Goal: Task Accomplishment & Management: Complete application form

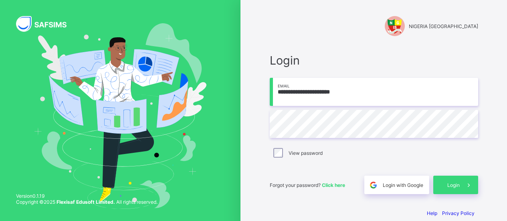
type input "**********"
click at [454, 183] on span "Login" at bounding box center [454, 185] width 12 height 6
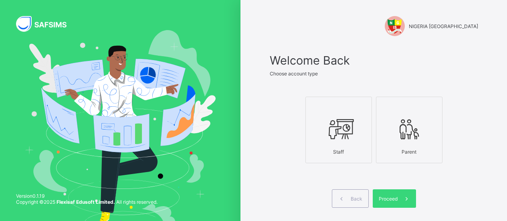
click at [349, 130] on icon at bounding box center [339, 129] width 28 height 24
click at [395, 201] on span "Proceed" at bounding box center [388, 199] width 19 height 6
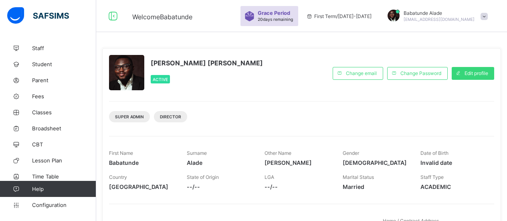
click at [61, 33] on div "Staff Student Parent Fees Classes Broadsheet CBT Lesson Plan Time Table Assessm…" at bounding box center [48, 126] width 96 height 189
click at [34, 49] on span "Staff" at bounding box center [64, 48] width 64 height 6
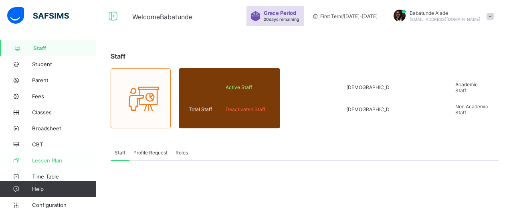
click at [44, 160] on span "Lesson Plan" at bounding box center [64, 160] width 64 height 6
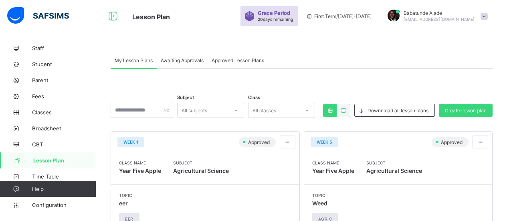
click at [487, 18] on div "Babatunde Alade tundealade12@gmail.com" at bounding box center [436, 16] width 112 height 13
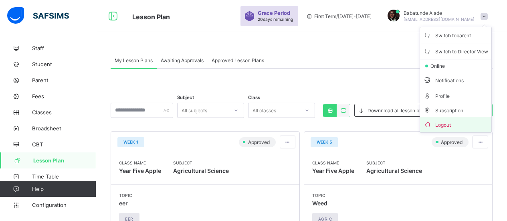
click at [448, 124] on span "Logout" at bounding box center [456, 124] width 65 height 9
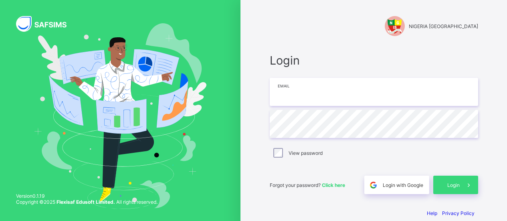
click at [290, 89] on input "email" at bounding box center [374, 92] width 209 height 28
type input "**********"
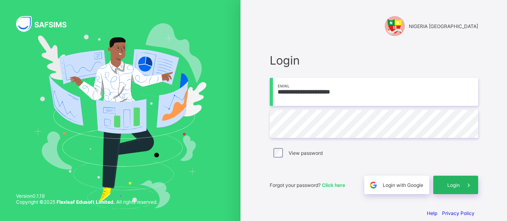
click at [453, 189] on div "Login" at bounding box center [456, 185] width 45 height 18
click at [456, 187] on span "Login" at bounding box center [454, 185] width 12 height 6
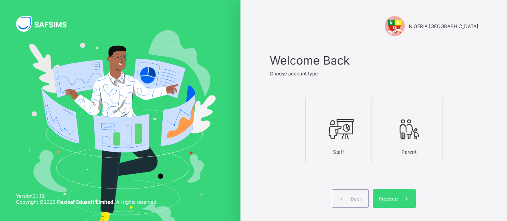
click at [340, 138] on icon at bounding box center [339, 129] width 28 height 24
click at [388, 198] on span "Proceed" at bounding box center [388, 199] width 19 height 6
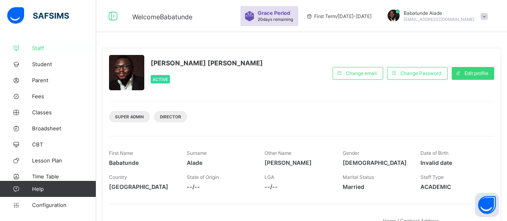
click at [40, 45] on span "Staff" at bounding box center [64, 48] width 64 height 6
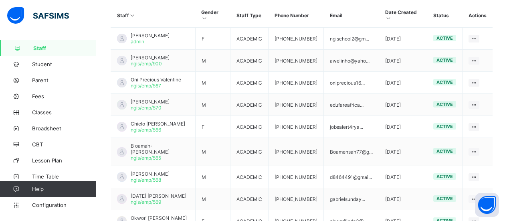
scroll to position [266, 0]
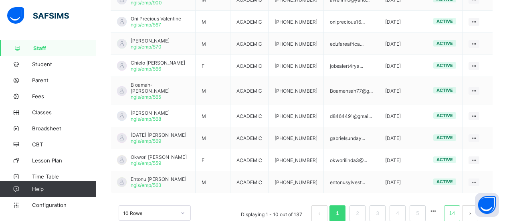
click at [458, 208] on link "14" at bounding box center [452, 213] width 10 height 10
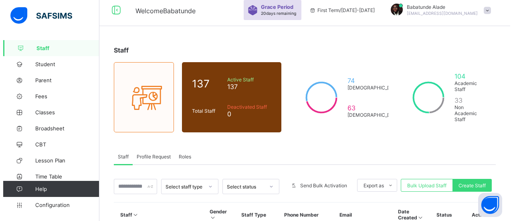
scroll to position [0, 0]
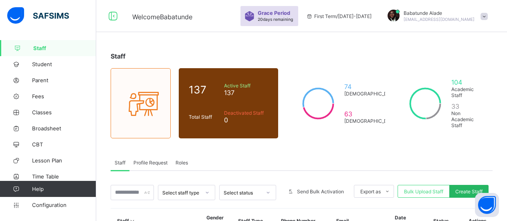
click at [473, 189] on span "Create Staff" at bounding box center [469, 192] width 27 height 6
select select "**"
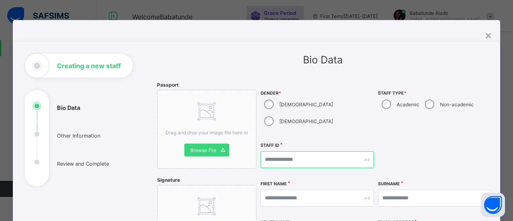
click at [295, 151] on input "text" at bounding box center [318, 159] width 114 height 17
type input "**********"
click at [312, 120] on div "Gender * Male Female" at bounding box center [318, 110] width 114 height 57
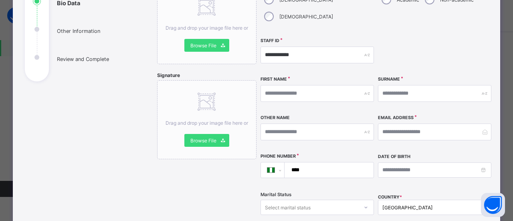
scroll to position [108, 0]
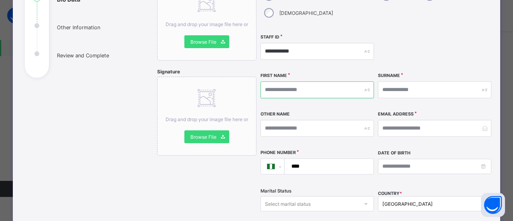
click at [288, 81] on input "text" at bounding box center [318, 89] width 114 height 17
click at [280, 81] on input "text" at bounding box center [318, 89] width 114 height 17
type input "*******"
type input "******"
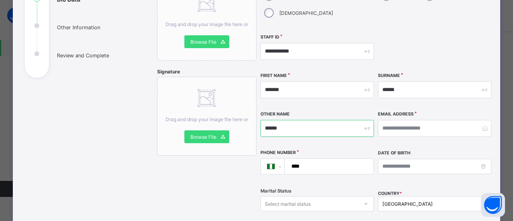
type input "******"
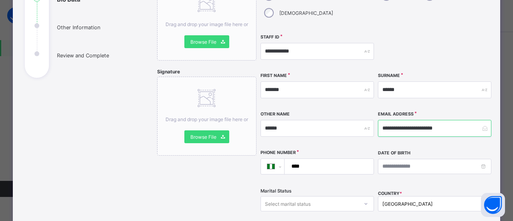
type input "**********"
click at [310, 159] on input "****" at bounding box center [328, 166] width 83 height 15
type input "**"
select select "**"
type input "**"
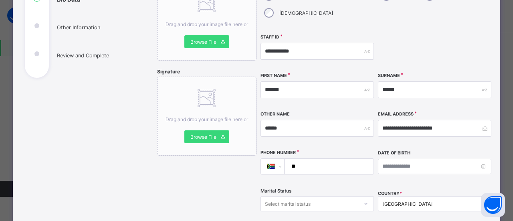
select select "**"
type input "*"
click at [275, 159] on select "**********" at bounding box center [276, 166] width 17 height 15
select select "**"
click at [268, 159] on select "**********" at bounding box center [276, 166] width 17 height 15
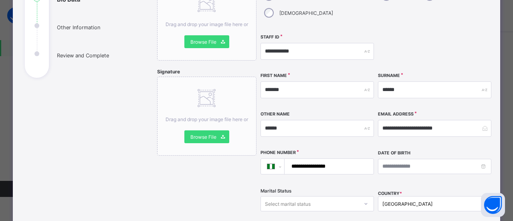
type input "**********"
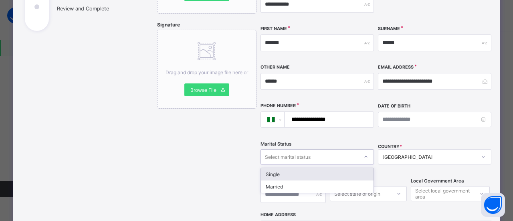
scroll to position [156, 0]
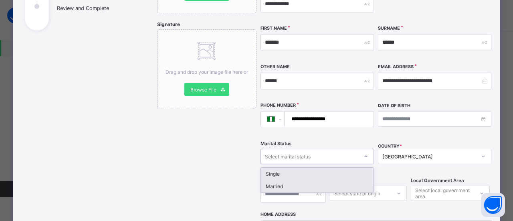
click at [299, 180] on div "Married" at bounding box center [317, 186] width 113 height 12
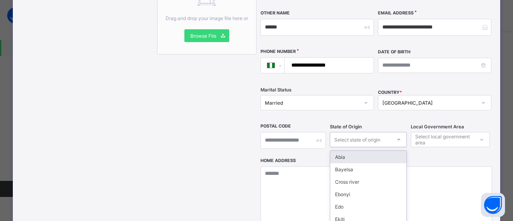
scroll to position [247, 0]
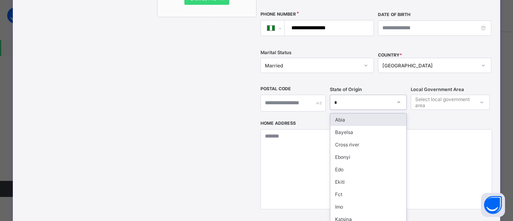
type input "**"
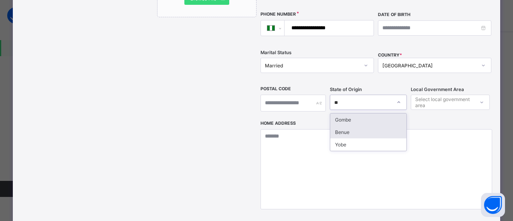
click at [348, 126] on div "Benue" at bounding box center [369, 132] width 76 height 12
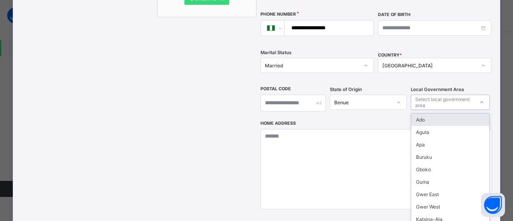
click at [429, 114] on div "Ado" at bounding box center [451, 120] width 78 height 12
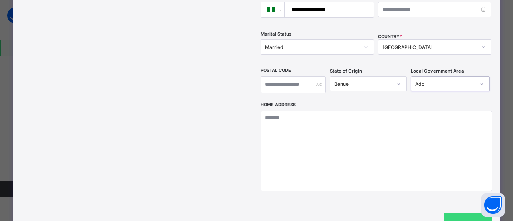
scroll to position [261, 0]
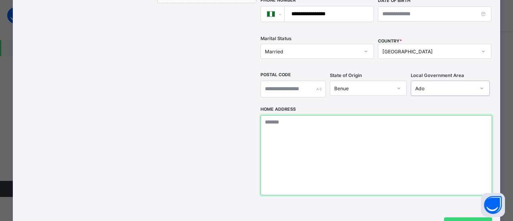
click at [282, 115] on textarea at bounding box center [377, 155] width 232 height 80
click at [264, 115] on textarea "**********" at bounding box center [377, 155] width 232 height 80
click at [341, 115] on textarea "**********" at bounding box center [377, 155] width 232 height 80
click at [337, 115] on textarea "**********" at bounding box center [377, 155] width 232 height 80
click at [356, 115] on textarea "**********" at bounding box center [377, 155] width 232 height 80
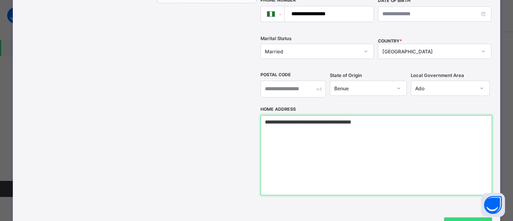
click at [265, 115] on textarea "**********" at bounding box center [377, 155] width 232 height 80
type textarea "**********"
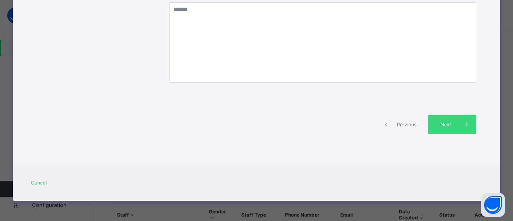
scroll to position [197, 0]
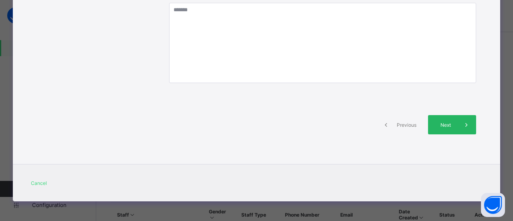
click at [442, 129] on div "Next" at bounding box center [452, 124] width 48 height 19
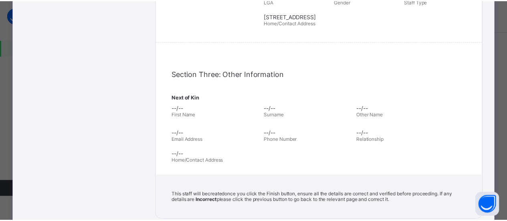
scroll to position [261, 0]
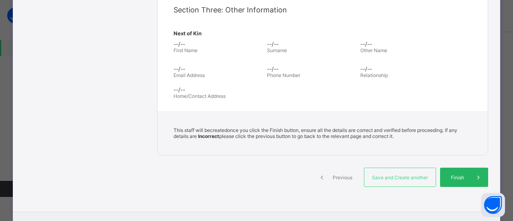
click at [458, 176] on span "Finish" at bounding box center [457, 177] width 23 height 6
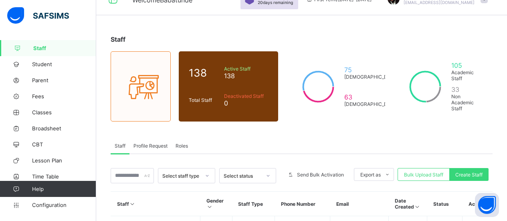
scroll to position [0, 0]
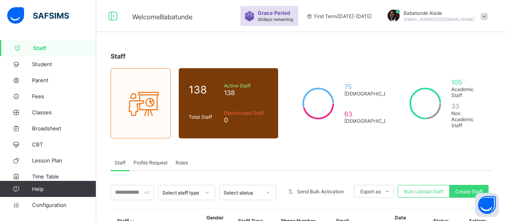
click at [486, 17] on div "Babatunde Alade tundealade12@gmail.com" at bounding box center [436, 16] width 112 height 13
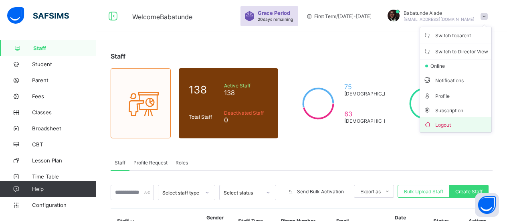
click at [449, 126] on span "Logout" at bounding box center [456, 124] width 65 height 9
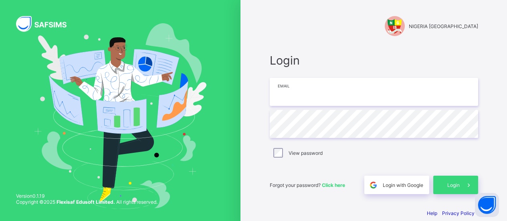
click at [327, 89] on input "email" at bounding box center [374, 92] width 209 height 28
type input "**********"
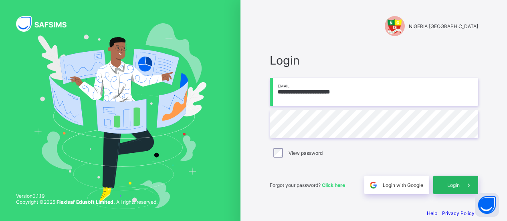
click at [453, 180] on div "Login" at bounding box center [456, 185] width 45 height 18
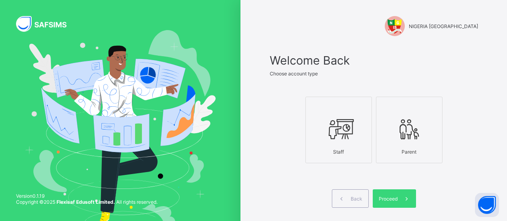
click at [341, 132] on icon at bounding box center [339, 129] width 28 height 24
click at [398, 195] on div "Proceed" at bounding box center [394, 198] width 43 height 18
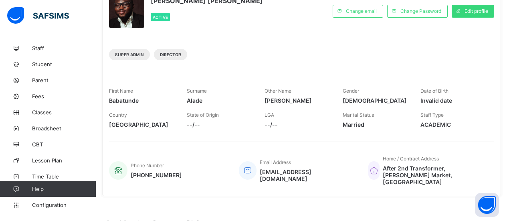
scroll to position [62, 0]
click at [35, 111] on span "Classes" at bounding box center [64, 112] width 64 height 6
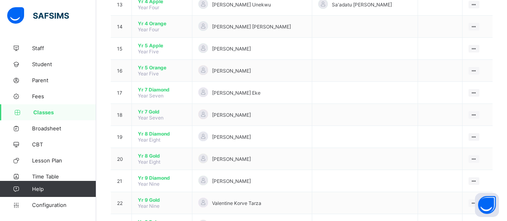
scroll to position [365, 0]
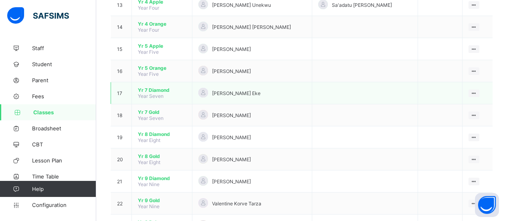
click at [153, 87] on span "Yr 7 Diamond" at bounding box center [162, 90] width 48 height 6
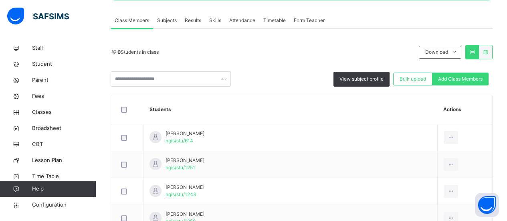
scroll to position [138, 0]
click at [169, 22] on span "Subjects" at bounding box center [167, 20] width 20 height 7
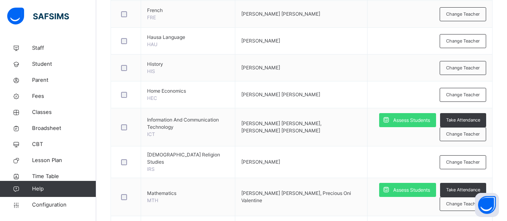
scroll to position [421, 0]
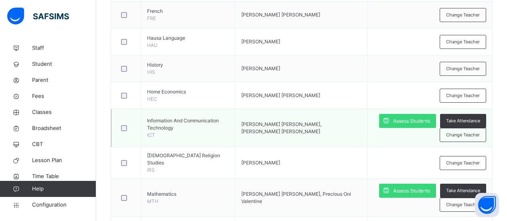
click at [296, 121] on span "Babatunde Alade Jeremiah, George Agyemang Boateng" at bounding box center [281, 127] width 80 height 13
click at [295, 121] on span "Babatunde Alade Jeremiah, George Agyemang Boateng" at bounding box center [281, 127] width 80 height 13
click at [412, 118] on span "Assess Students" at bounding box center [412, 121] width 37 height 7
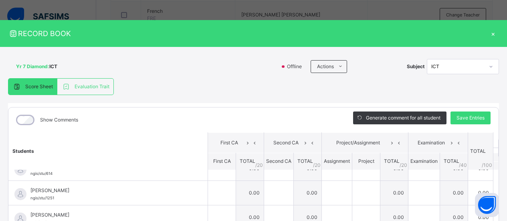
scroll to position [0, 0]
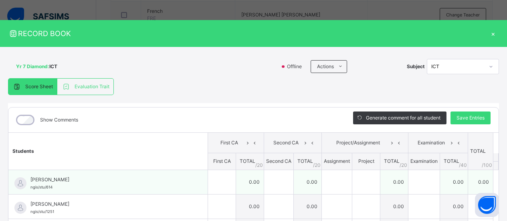
click at [43, 172] on div "Abubakar Huzaifah ngis/stu/614" at bounding box center [107, 182] width 199 height 24
click at [208, 183] on input "text" at bounding box center [222, 182] width 28 height 24
type input "**"
click at [264, 179] on input "text" at bounding box center [278, 182] width 29 height 24
type input "**"
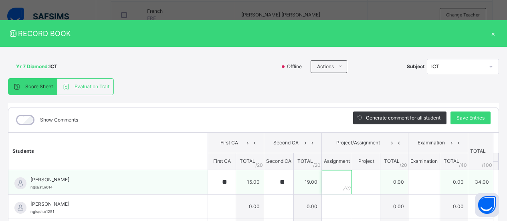
click at [322, 179] on input "text" at bounding box center [337, 182] width 30 height 24
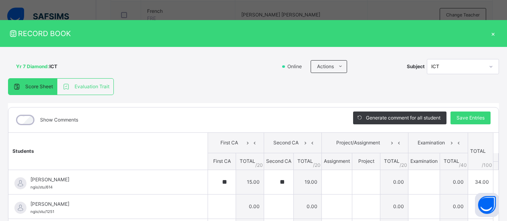
click at [154, 127] on div "Show Comments" at bounding box center [174, 120] width 333 height 25
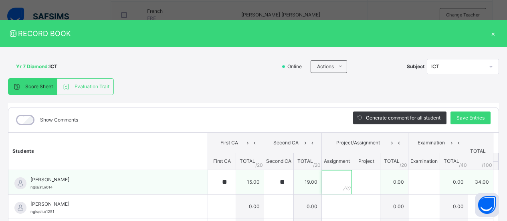
click at [322, 180] on input "text" at bounding box center [337, 182] width 30 height 24
type input "*"
click at [353, 178] on input "text" at bounding box center [367, 182] width 28 height 24
type input "*"
click at [409, 183] on input "text" at bounding box center [424, 182] width 31 height 24
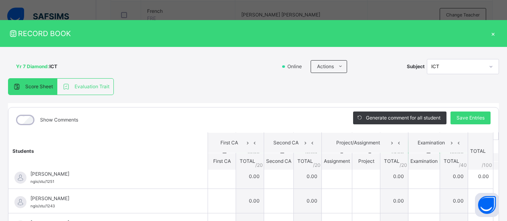
scroll to position [32, 0]
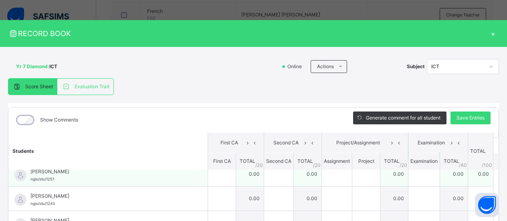
type input "**"
click at [209, 176] on input "text" at bounding box center [222, 174] width 28 height 24
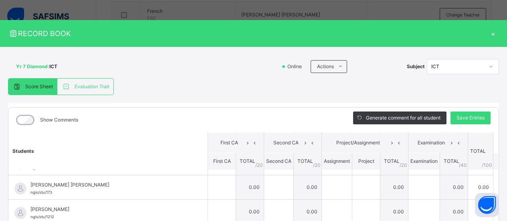
scroll to position [253, 0]
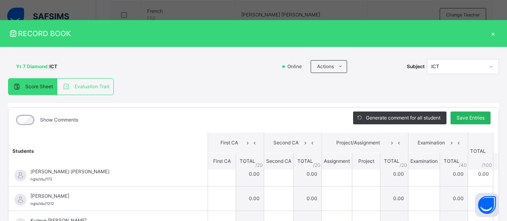
click at [467, 120] on span "Save Entries" at bounding box center [471, 117] width 28 height 7
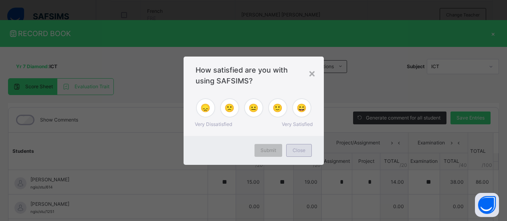
click at [300, 148] on span "Close" at bounding box center [299, 150] width 13 height 7
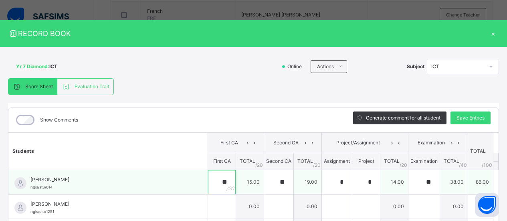
click at [215, 180] on div "**" at bounding box center [222, 182] width 28 height 24
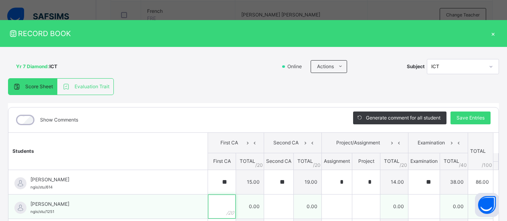
click at [209, 209] on input "text" at bounding box center [222, 207] width 28 height 24
type input "**"
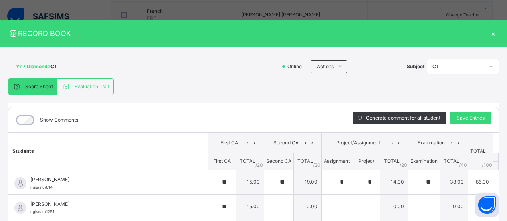
click at [168, 96] on div "Score Sheet Evaluation Trait Score Sheet Evaluation Trait Show Comments Generat…" at bounding box center [253, 207] width 491 height 259
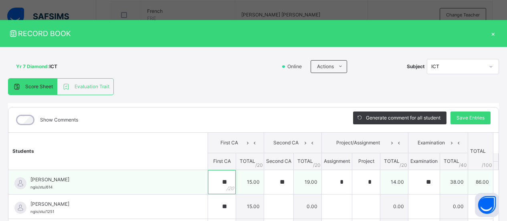
click at [213, 179] on div "**" at bounding box center [222, 182] width 28 height 24
type input "*"
click at [271, 180] on div "**" at bounding box center [278, 182] width 29 height 24
type input "*"
click at [331, 181] on div "*" at bounding box center [337, 182] width 30 height 24
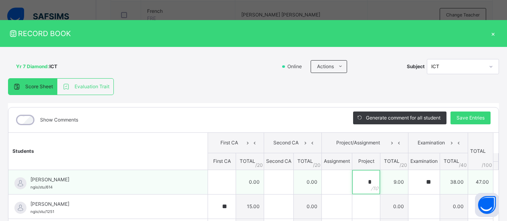
click at [359, 183] on div "*" at bounding box center [367, 182] width 28 height 24
click at [419, 182] on div "**" at bounding box center [424, 182] width 31 height 24
type input "*"
click at [322, 181] on input "text" at bounding box center [337, 182] width 30 height 24
type input "*"
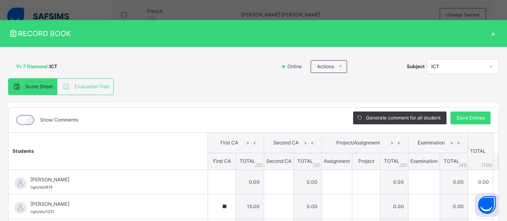
click at [489, 36] on div "×" at bounding box center [493, 33] width 12 height 11
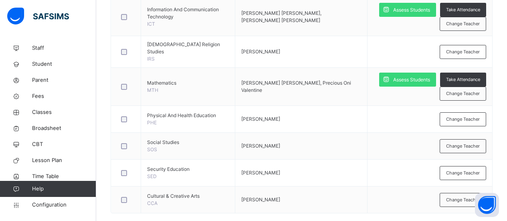
scroll to position [535, 0]
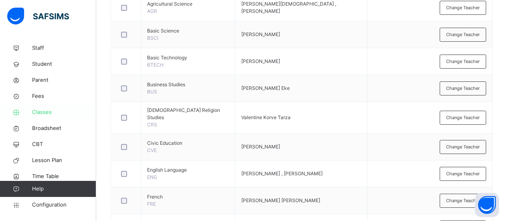
click at [44, 110] on span "Classes" at bounding box center [64, 112] width 64 height 8
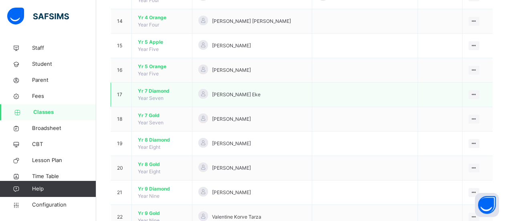
click at [159, 91] on span "Yr 7 Diamond" at bounding box center [162, 90] width 48 height 7
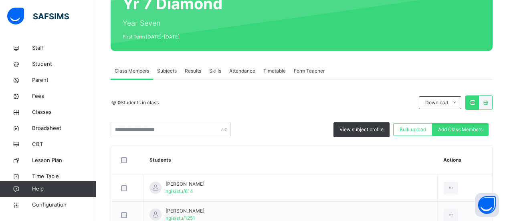
scroll to position [93, 0]
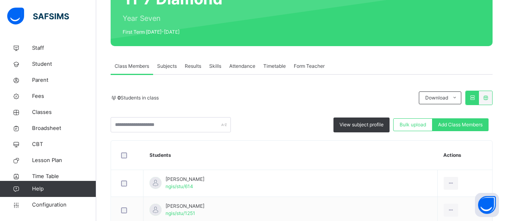
click at [312, 69] on span "Form Teacher" at bounding box center [309, 66] width 31 height 7
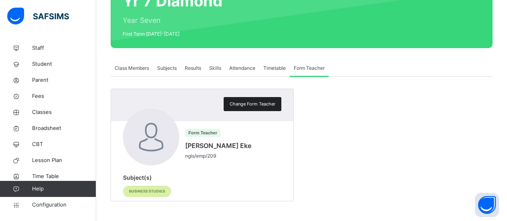
click at [260, 101] on span "Change Form Teacher" at bounding box center [253, 104] width 46 height 7
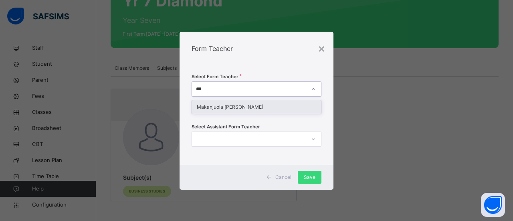
type input "****"
click at [233, 105] on div "Makanjuola Ruth Omolola" at bounding box center [256, 107] width 129 height 14
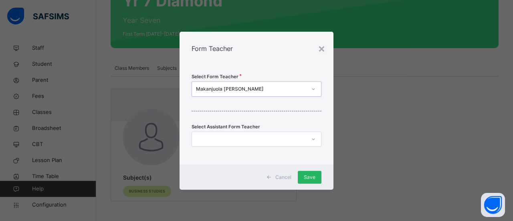
click at [309, 176] on span "Save" at bounding box center [310, 177] width 12 height 7
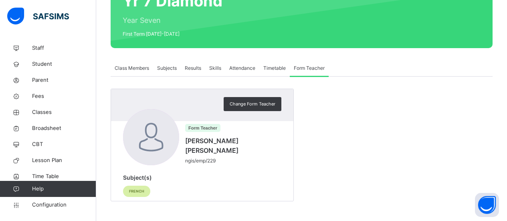
click at [165, 69] on span "Subjects" at bounding box center [167, 68] width 20 height 7
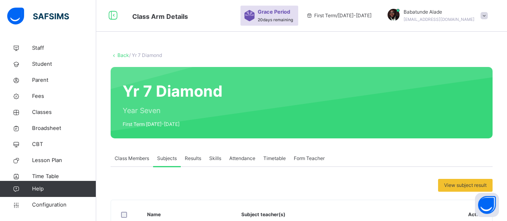
scroll to position [0, 0]
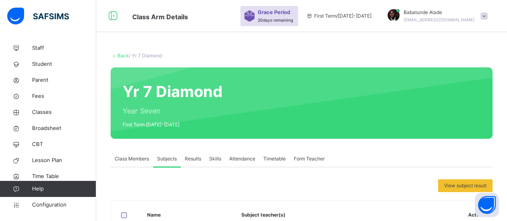
click at [193, 159] on span "Results" at bounding box center [193, 158] width 16 height 7
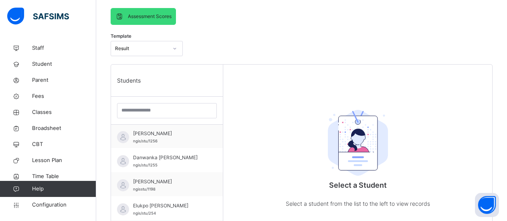
scroll to position [60, 0]
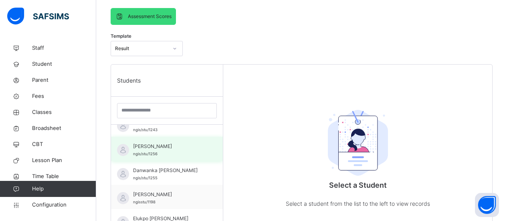
click at [147, 148] on span "Animu Aisha" at bounding box center [169, 146] width 72 height 7
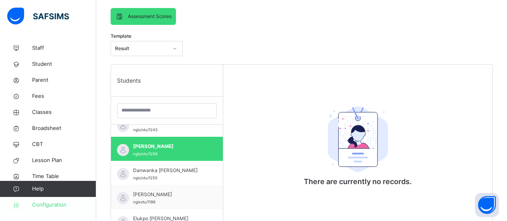
click at [51, 207] on span "Configuration" at bounding box center [64, 205] width 64 height 8
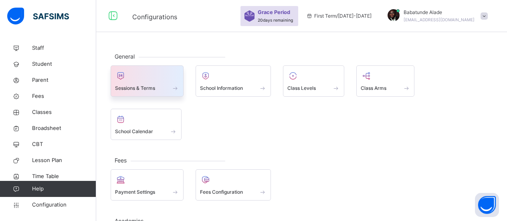
click at [145, 83] on span at bounding box center [147, 83] width 64 height 2
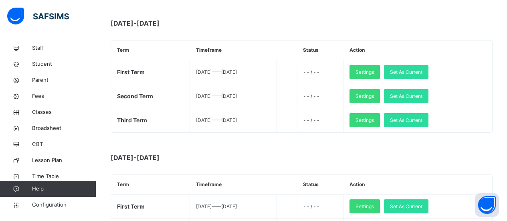
scroll to position [242, 0]
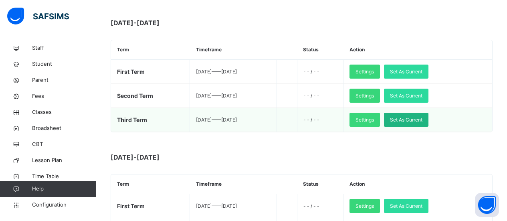
click at [423, 121] on span "Set As Current" at bounding box center [406, 119] width 32 height 7
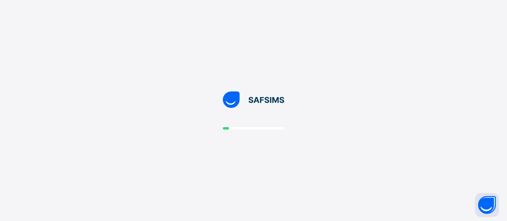
scroll to position [0, 0]
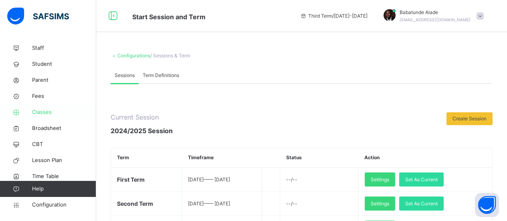
click at [42, 110] on span "Classes" at bounding box center [64, 112] width 64 height 8
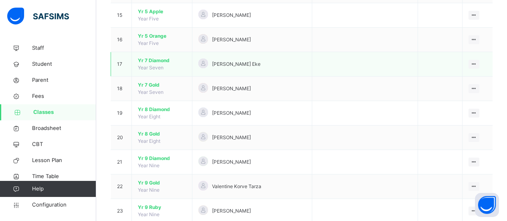
click at [156, 60] on span "Yr 7 Diamond" at bounding box center [162, 60] width 48 height 7
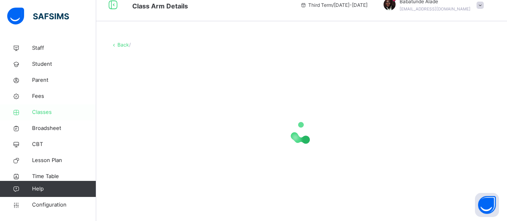
click at [42, 109] on span "Classes" at bounding box center [64, 112] width 64 height 8
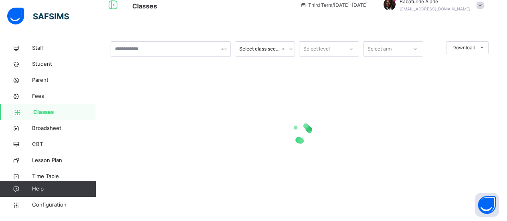
click at [437, 8] on span "tundealade12@gmail.com" at bounding box center [435, 8] width 71 height 5
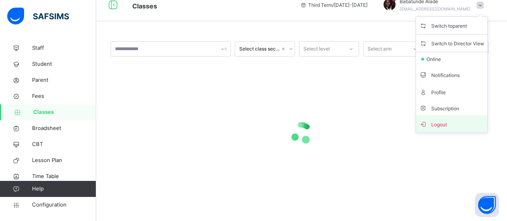
click at [444, 121] on span "Logout" at bounding box center [452, 124] width 65 height 11
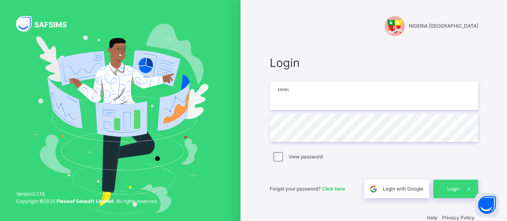
click at [341, 94] on input "email" at bounding box center [374, 96] width 209 height 28
type input "**********"
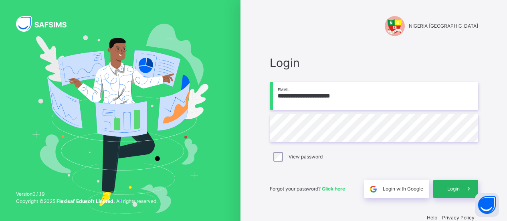
click at [455, 191] on span "Login" at bounding box center [454, 188] width 12 height 7
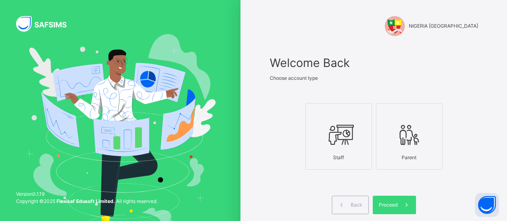
click at [333, 142] on icon at bounding box center [339, 135] width 28 height 30
click at [389, 205] on span "Proceed" at bounding box center [388, 204] width 19 height 7
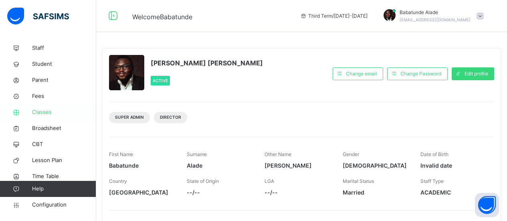
click at [44, 111] on span "Classes" at bounding box center [64, 112] width 64 height 8
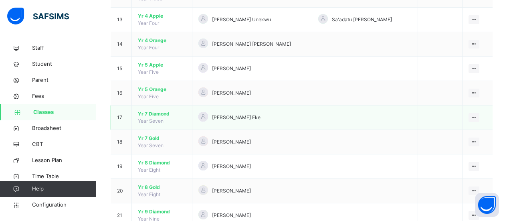
click at [153, 111] on span "Yr 7 Diamond" at bounding box center [162, 113] width 48 height 7
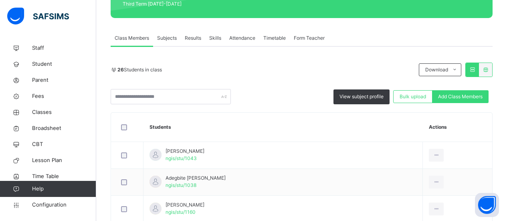
scroll to position [120, 0]
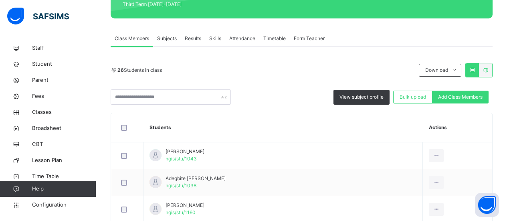
click at [194, 37] on span "Results" at bounding box center [193, 38] width 16 height 7
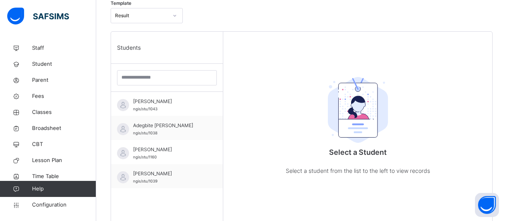
scroll to position [205, 0]
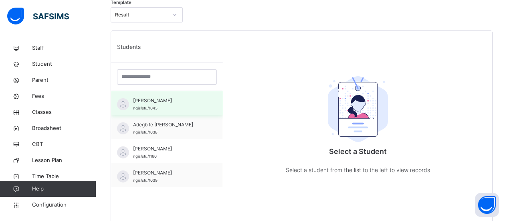
click at [169, 103] on span "Abdulwahab Salma Inya" at bounding box center [169, 100] width 72 height 7
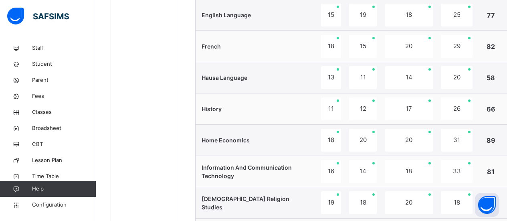
scroll to position [521, 0]
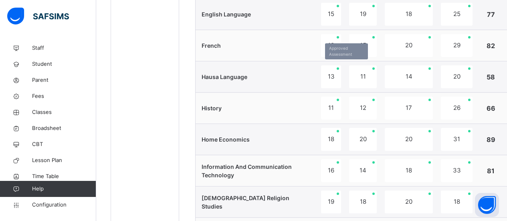
click at [333, 83] on div "13" at bounding box center [331, 76] width 20 height 23
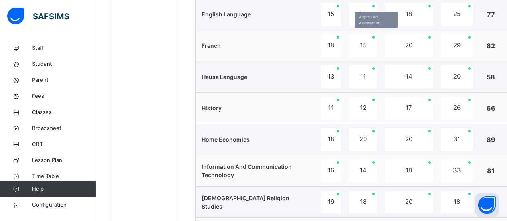
click at [369, 43] on div "15" at bounding box center [363, 45] width 28 height 23
click at [325, 7] on div "15" at bounding box center [331, 14] width 20 height 23
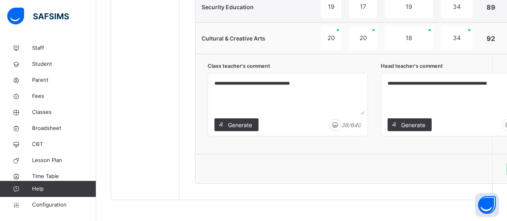
scroll to position [844, 0]
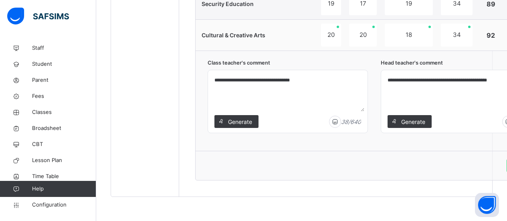
click at [233, 93] on textarea "**********" at bounding box center [287, 92] width 153 height 38
click at [406, 92] on textarea "**********" at bounding box center [461, 92] width 153 height 38
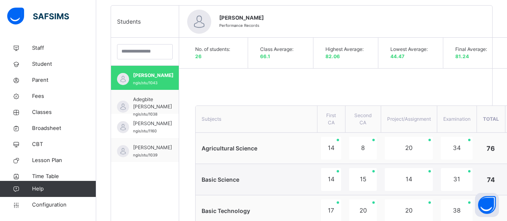
scroll to position [0, 0]
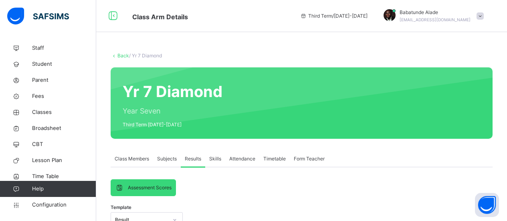
click at [214, 158] on span "Skills" at bounding box center [215, 158] width 12 height 7
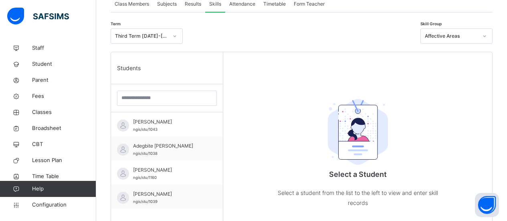
scroll to position [158, 0]
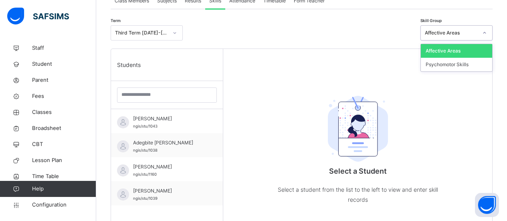
click at [376, 27] on div at bounding box center [302, 32] width 230 height 15
click at [371, 24] on div "Term Third Term 2024-2025 Skill Group option Affective Areas focused, 1 of 2. 2…" at bounding box center [302, 34] width 382 height 27
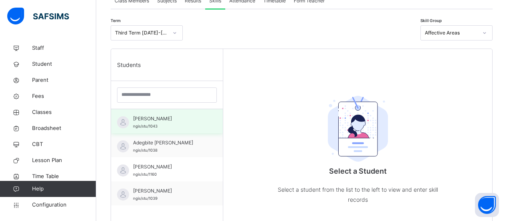
click at [150, 122] on span "Abdulwahab Salma Inya" at bounding box center [169, 118] width 72 height 7
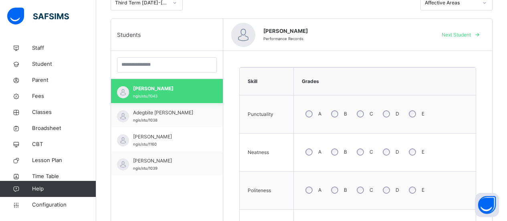
scroll to position [191, 0]
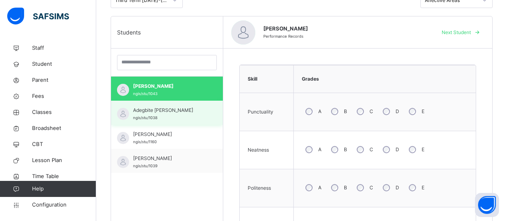
click at [164, 108] on span "Adegbite Azizah Oyinade" at bounding box center [169, 110] width 72 height 7
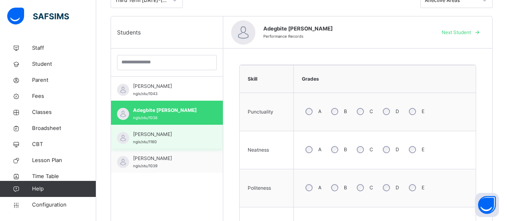
click at [158, 136] on span "Ahmadu Paschal Ugbedeojo" at bounding box center [169, 134] width 72 height 7
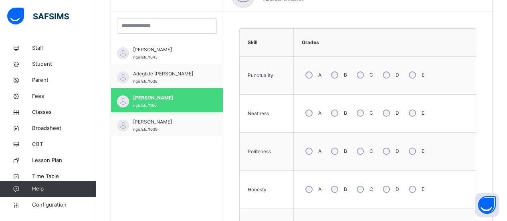
scroll to position [227, 0]
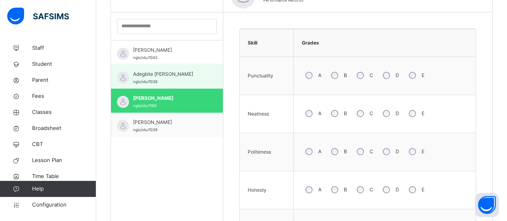
click at [173, 75] on span "Adegbite Azizah Oyinade" at bounding box center [169, 74] width 72 height 7
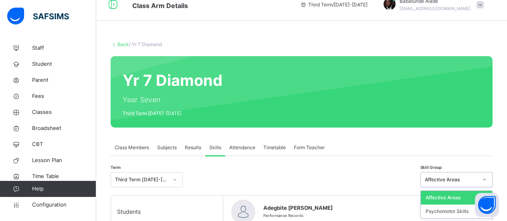
scroll to position [12, 0]
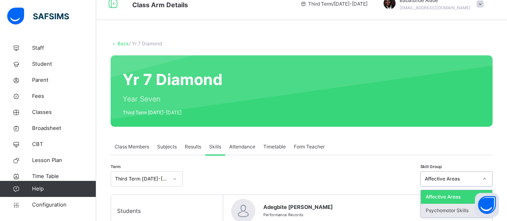
click at [435, 208] on div "Psychomotor Skills" at bounding box center [456, 211] width 71 height 14
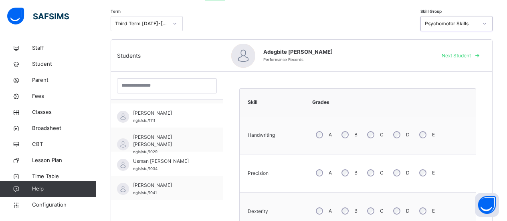
scroll to position [172, 0]
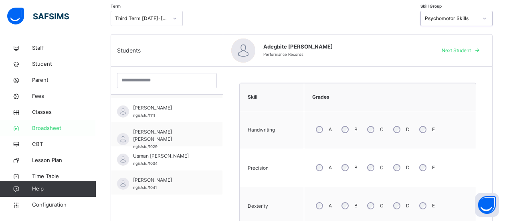
click at [51, 128] on span "Broadsheet" at bounding box center [64, 128] width 64 height 8
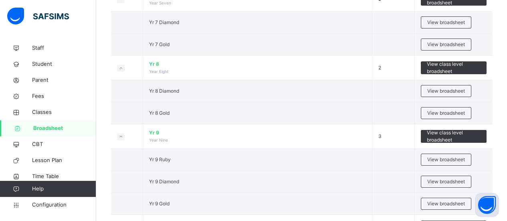
scroll to position [690, 0]
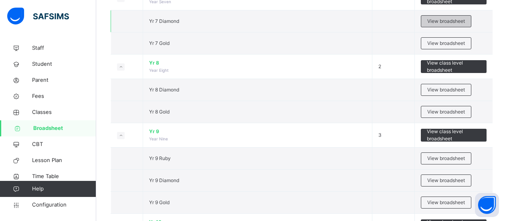
click at [447, 23] on span "View broadsheet" at bounding box center [447, 21] width 38 height 7
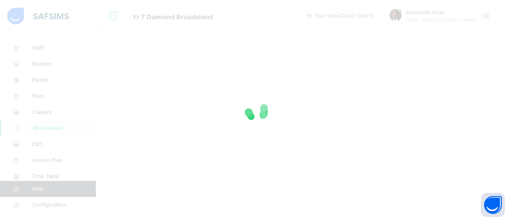
click at [294, 70] on div at bounding box center [256, 110] width 513 height 221
click at [308, 74] on div at bounding box center [256, 110] width 513 height 221
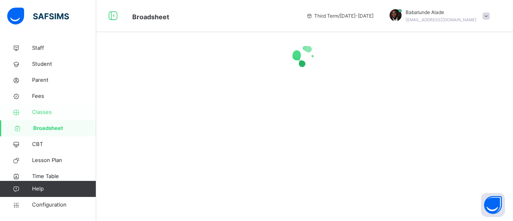
click at [43, 108] on span "Classes" at bounding box center [64, 112] width 64 height 8
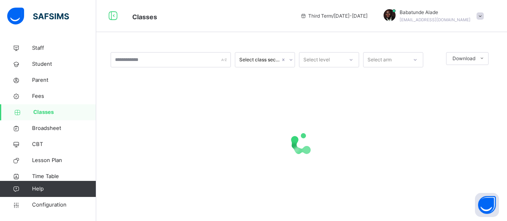
click at [337, 99] on div at bounding box center [302, 143] width 382 height 152
click at [442, 12] on span "Babatunde Alade" at bounding box center [435, 12] width 71 height 7
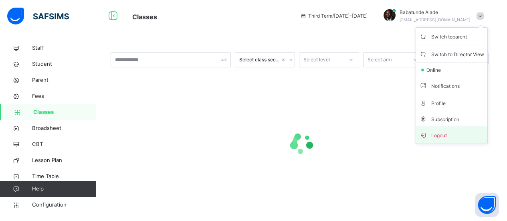
click at [452, 135] on span "Logout" at bounding box center [452, 135] width 65 height 11
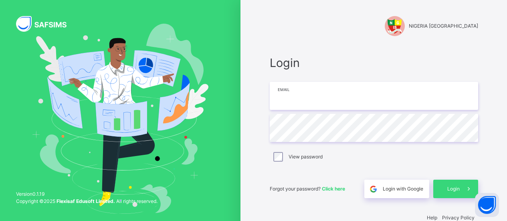
click at [385, 95] on input "email" at bounding box center [374, 96] width 209 height 28
type input "**********"
click at [479, 163] on div "View password" at bounding box center [374, 156] width 209 height 17
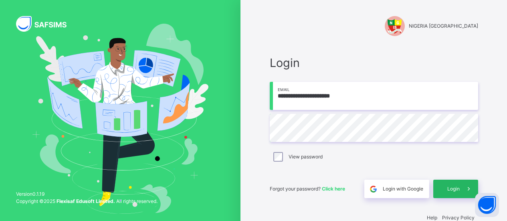
click at [465, 195] on span at bounding box center [469, 189] width 18 height 18
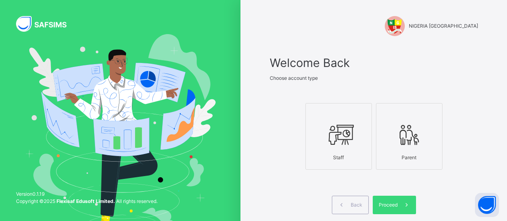
click at [338, 144] on icon at bounding box center [339, 135] width 28 height 30
click at [387, 207] on span "Proceed" at bounding box center [388, 204] width 19 height 7
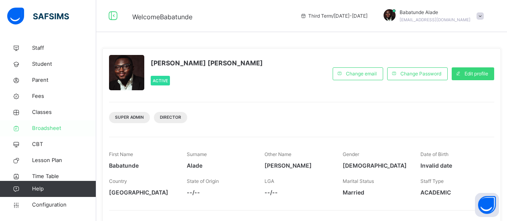
click at [45, 128] on span "Broadsheet" at bounding box center [64, 128] width 64 height 8
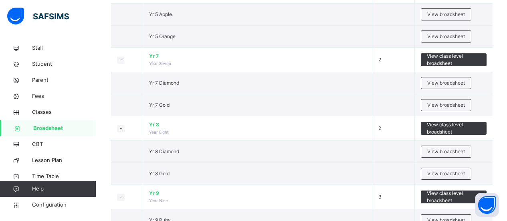
scroll to position [624, 0]
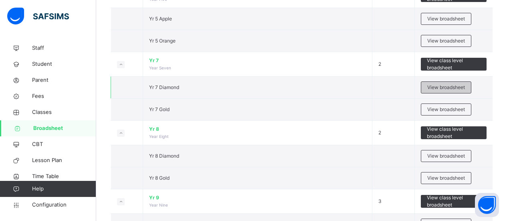
click at [436, 88] on span "View broadsheet" at bounding box center [447, 87] width 38 height 7
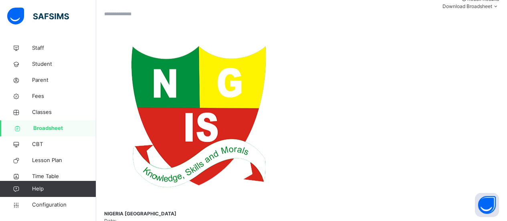
scroll to position [152, 0]
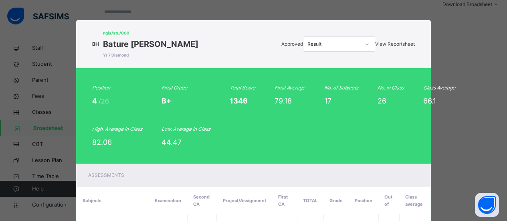
click at [383, 42] on span "View Reportsheet" at bounding box center [395, 44] width 40 height 6
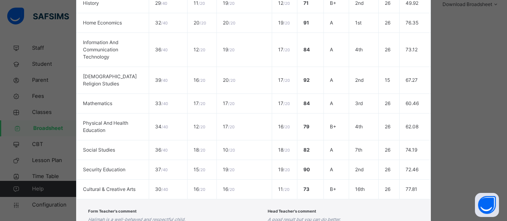
scroll to position [430, 0]
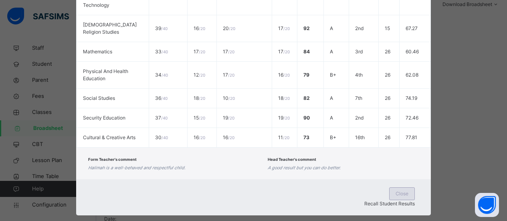
click at [396, 190] on span "Close" at bounding box center [402, 193] width 13 height 7
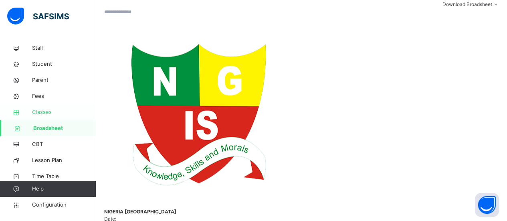
click at [39, 110] on span "Classes" at bounding box center [64, 112] width 64 height 8
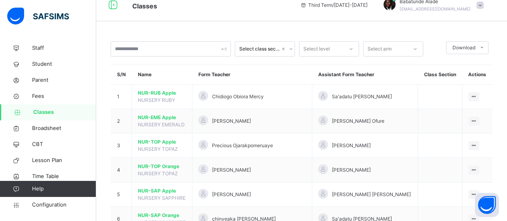
scroll to position [152, 0]
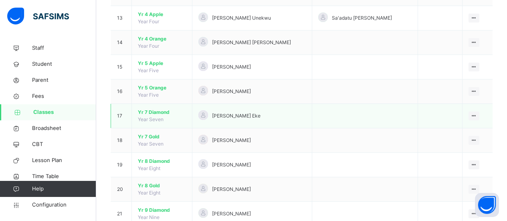
click at [156, 111] on span "Yr 7 Diamond" at bounding box center [162, 112] width 48 height 7
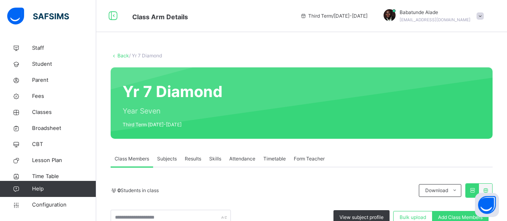
click at [217, 163] on div "Skills" at bounding box center [215, 159] width 20 height 16
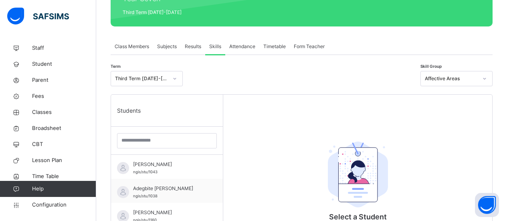
scroll to position [139, 0]
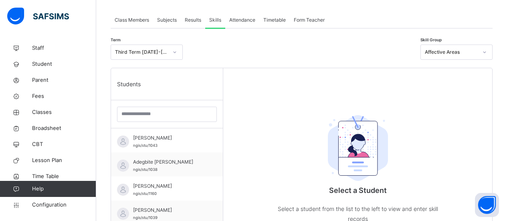
click at [241, 19] on span "Attendance" at bounding box center [242, 19] width 26 height 7
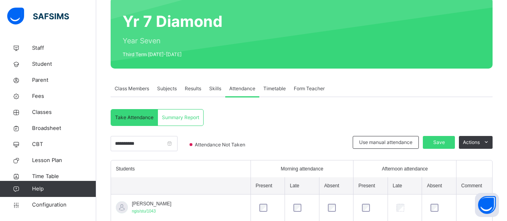
scroll to position [69, 0]
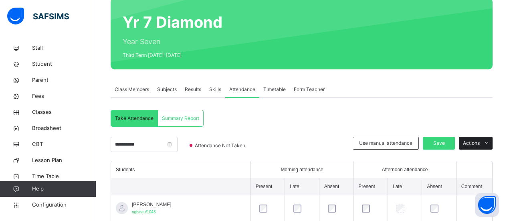
click at [490, 141] on icon at bounding box center [487, 143] width 6 height 6
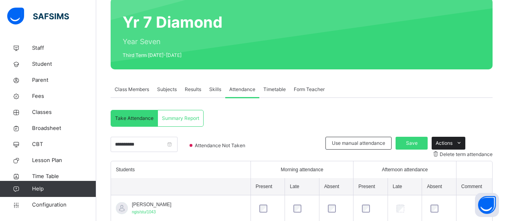
click at [463, 142] on icon at bounding box center [459, 143] width 6 height 6
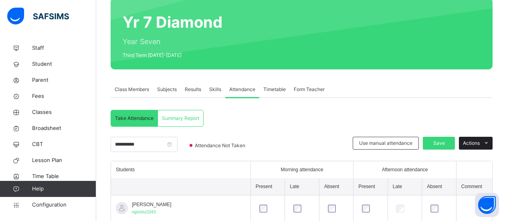
click at [490, 141] on icon at bounding box center [487, 143] width 6 height 6
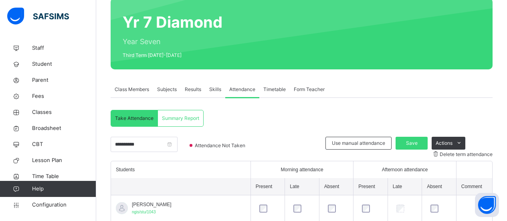
click at [250, 48] on div at bounding box center [358, 33] width 246 height 55
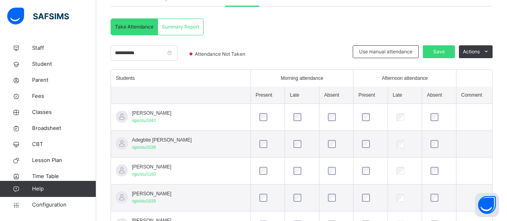
scroll to position [164, 0]
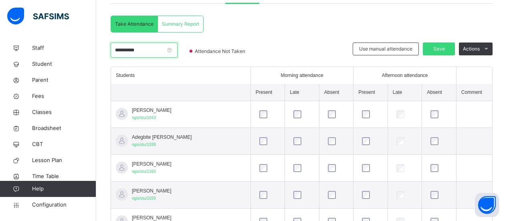
click at [137, 52] on input "**********" at bounding box center [144, 50] width 67 height 15
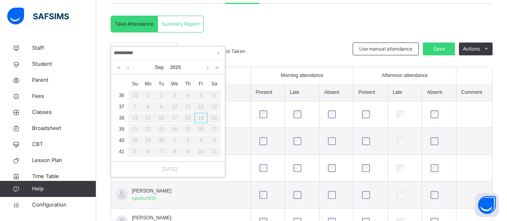
click at [146, 106] on div "8" at bounding box center [148, 106] width 13 height 10
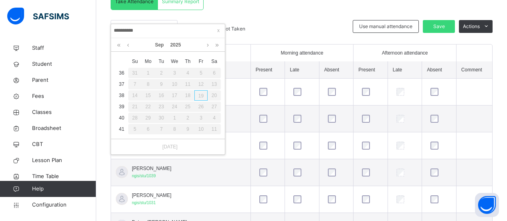
scroll to position [187, 0]
click at [207, 45] on link at bounding box center [208, 45] width 6 height 14
click at [128, 44] on link at bounding box center [128, 45] width 6 height 14
click at [129, 46] on link at bounding box center [128, 45] width 6 height 14
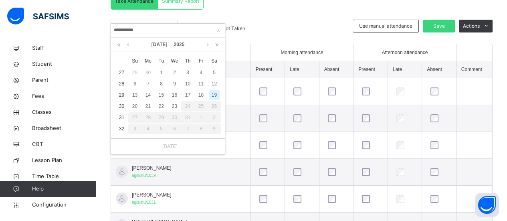
click at [128, 44] on link at bounding box center [128, 45] width 6 height 14
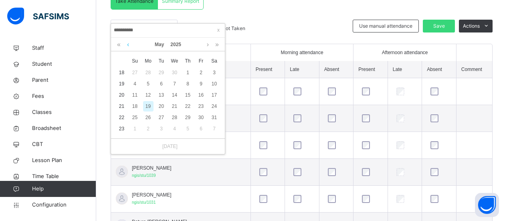
click at [130, 46] on link at bounding box center [128, 45] width 6 height 14
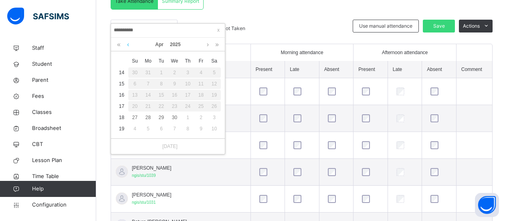
click at [130, 46] on link at bounding box center [128, 45] width 6 height 14
click at [131, 47] on link at bounding box center [128, 45] width 6 height 14
click at [129, 47] on link at bounding box center [128, 45] width 6 height 14
click at [205, 41] on link at bounding box center [208, 45] width 6 height 14
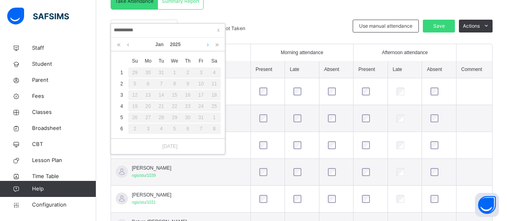
click at [206, 46] on link at bounding box center [208, 45] width 6 height 14
click at [206, 45] on link at bounding box center [208, 45] width 6 height 14
click at [208, 44] on link at bounding box center [208, 45] width 6 height 14
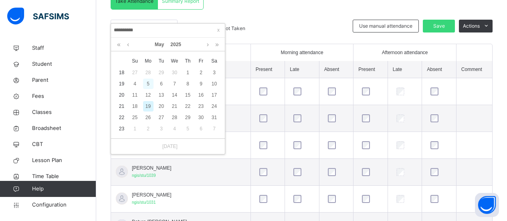
click at [147, 80] on div "5" at bounding box center [148, 84] width 10 height 10
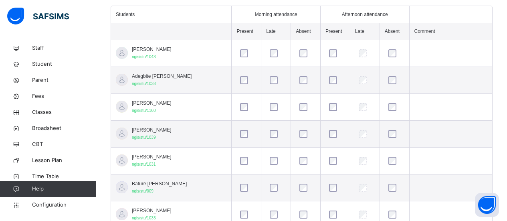
scroll to position [226, 0]
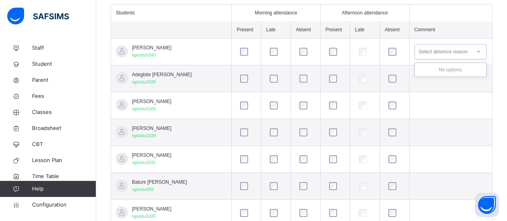
click at [432, 17] on th at bounding box center [451, 12] width 83 height 17
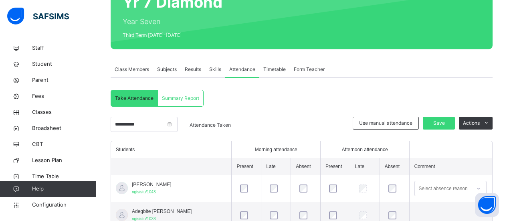
scroll to position [80, 0]
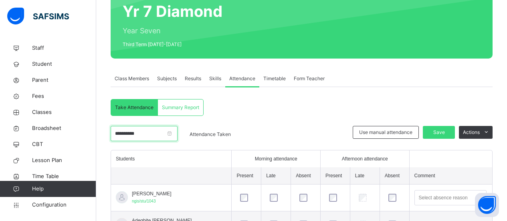
click at [138, 133] on input "**********" at bounding box center [144, 133] width 67 height 15
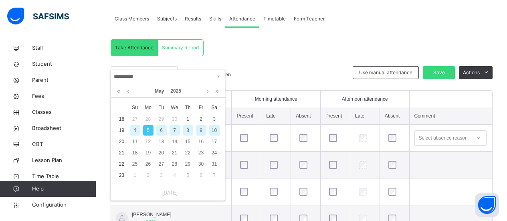
click at [160, 127] on div "6" at bounding box center [161, 130] width 10 height 10
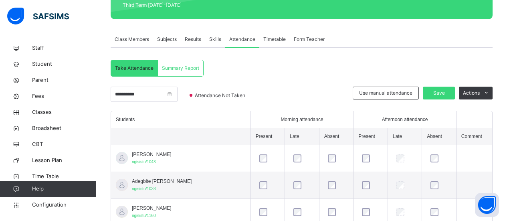
scroll to position [140, 0]
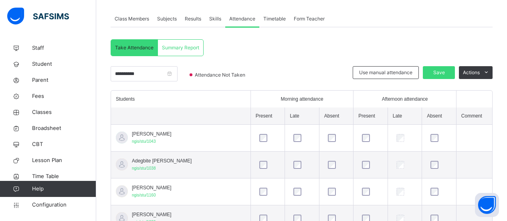
click at [271, 22] on span "Timetable" at bounding box center [275, 18] width 22 height 7
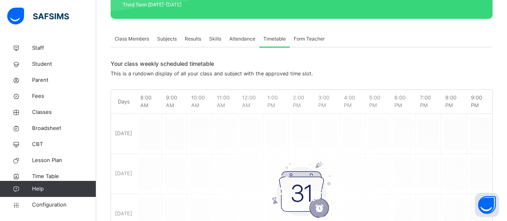
scroll to position [120, 0]
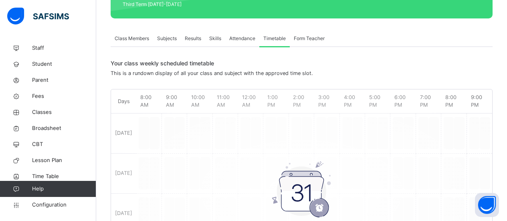
click at [239, 40] on span "Attendance" at bounding box center [242, 38] width 26 height 7
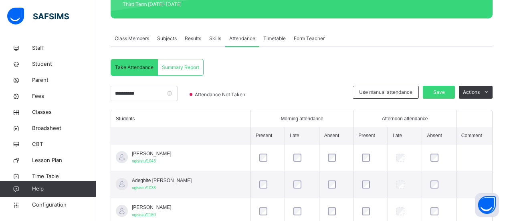
click at [198, 46] on div "Results" at bounding box center [193, 38] width 24 height 16
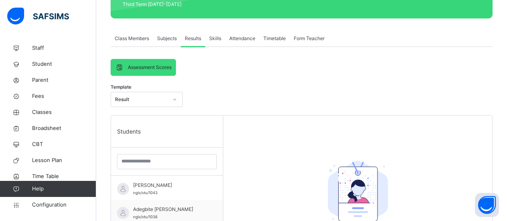
click at [251, 46] on div "Attendance" at bounding box center [242, 38] width 34 height 16
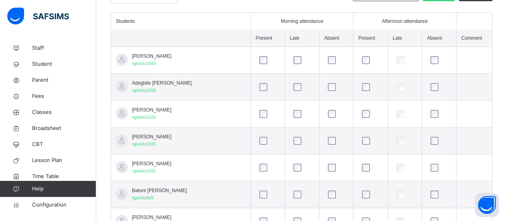
scroll to position [204, 0]
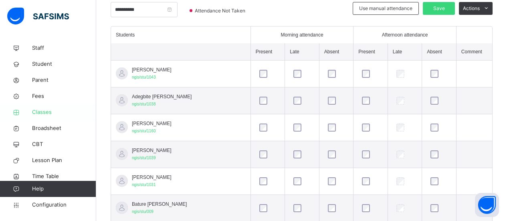
click at [47, 108] on link "Classes" at bounding box center [48, 112] width 96 height 16
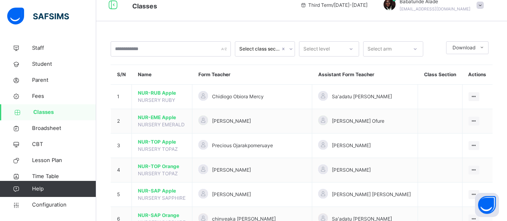
scroll to position [204, 0]
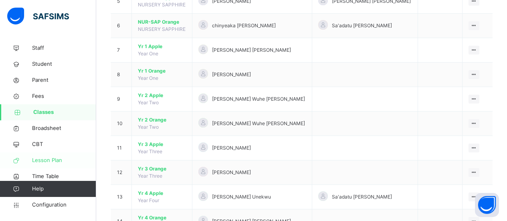
click at [56, 158] on span "Lesson Plan" at bounding box center [64, 160] width 64 height 8
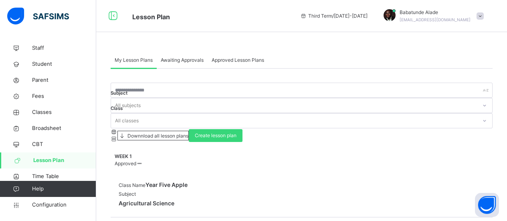
click at [49, 161] on span "Lesson Plan" at bounding box center [64, 160] width 63 height 8
click at [237, 132] on span "Create lesson plan" at bounding box center [216, 135] width 42 height 7
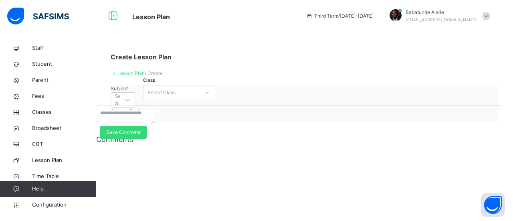
click at [126, 75] on link "Lesson Plan" at bounding box center [131, 73] width 27 height 6
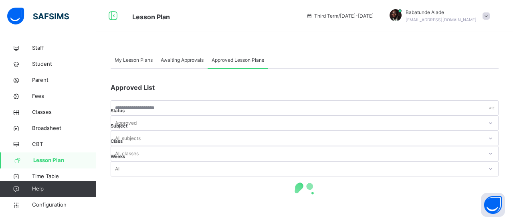
click at [45, 160] on span "Lesson Plan" at bounding box center [64, 160] width 63 height 8
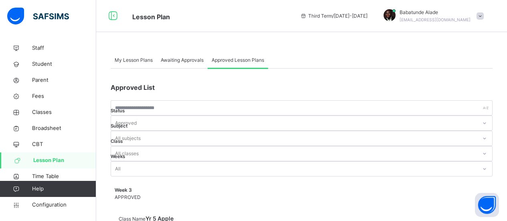
click at [131, 61] on span "My Lesson Plans" at bounding box center [134, 60] width 38 height 7
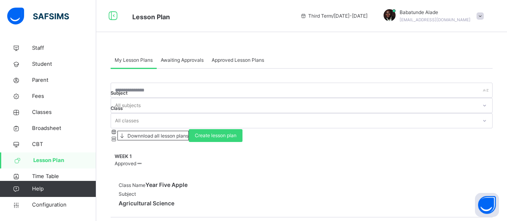
click at [247, 62] on span "Approved Lesson Plans" at bounding box center [238, 60] width 53 height 7
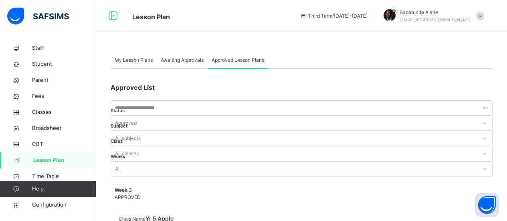
click at [146, 64] on div "My Lesson Plans" at bounding box center [134, 60] width 46 height 16
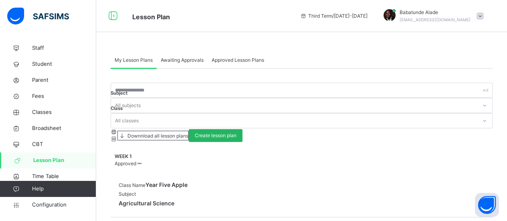
click at [237, 132] on span "Create lesson plan" at bounding box center [216, 135] width 42 height 7
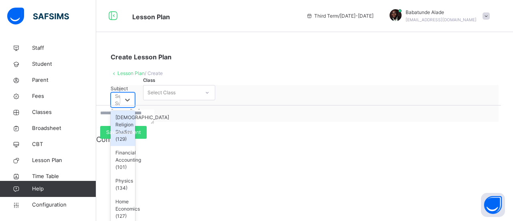
click at [135, 195] on div "Home Economics (127)" at bounding box center [123, 209] width 24 height 28
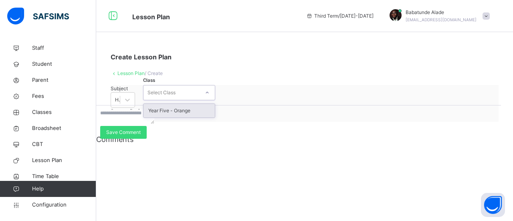
click at [215, 118] on div "Year Five - Orange" at bounding box center [179, 111] width 71 height 14
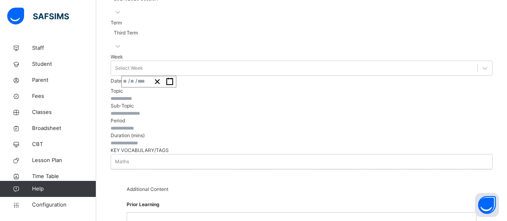
scroll to position [136, 0]
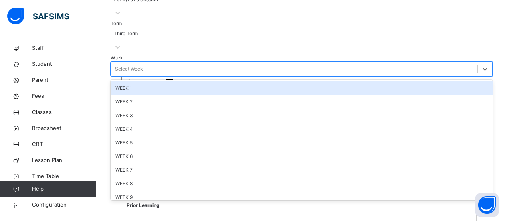
click at [144, 109] on div "WEEK 2" at bounding box center [302, 102] width 382 height 14
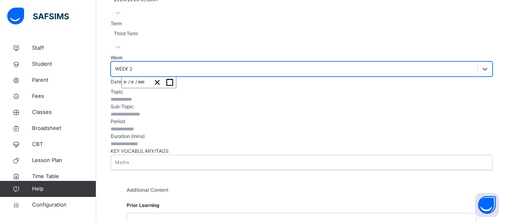
click at [176, 83] on div "/ /" at bounding box center [149, 83] width 55 height 12
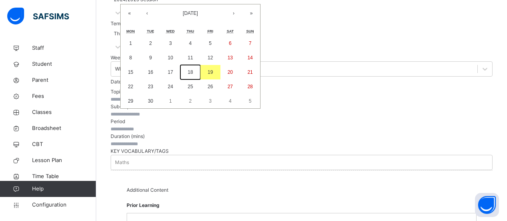
click at [201, 79] on button "18" at bounding box center [191, 72] width 20 height 14
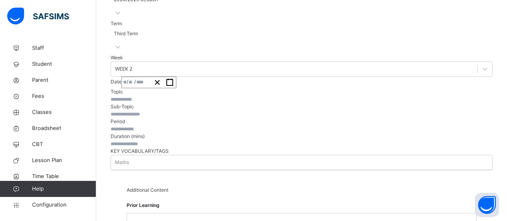
type input "**********"
type input "*"
type input "**"
type input "****"
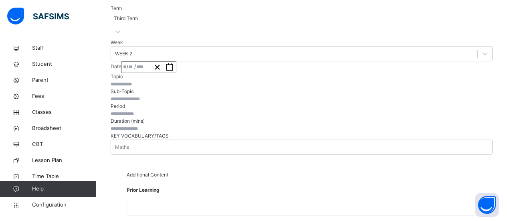
scroll to position [183, 0]
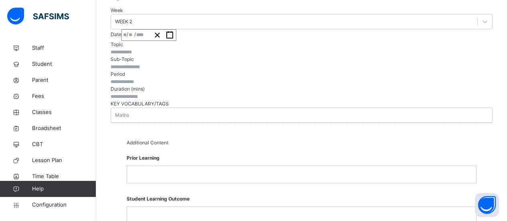
click at [159, 56] on input "text" at bounding box center [135, 52] width 48 height 7
type input "****"
click at [159, 71] on input "text" at bounding box center [135, 66] width 48 height 7
type input "**********"
click at [156, 85] on input "text" at bounding box center [135, 81] width 48 height 7
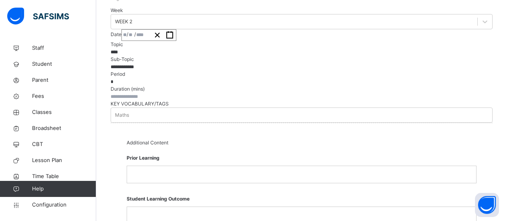
type input "*"
click at [159, 100] on input "number" at bounding box center [135, 96] width 48 height 7
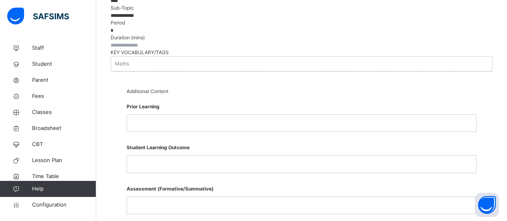
scroll to position [239, 0]
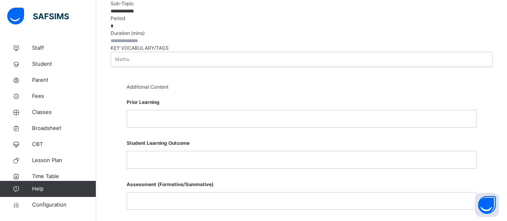
type input "**"
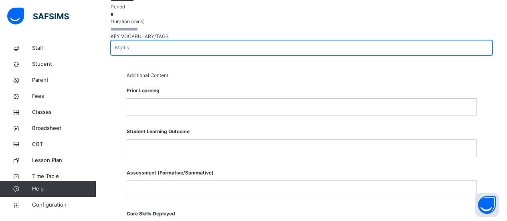
scroll to position [256, 0]
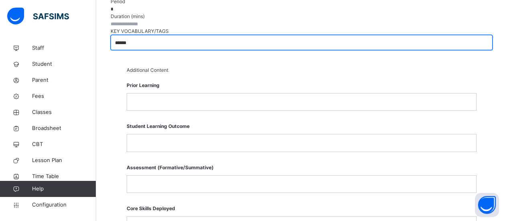
type input "*******"
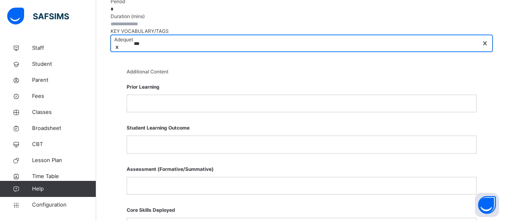
type input "****"
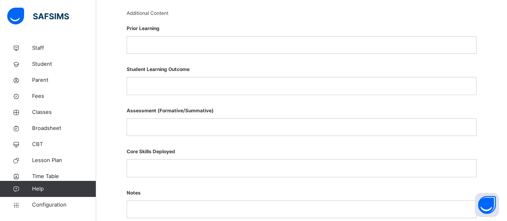
scroll to position [316, 0]
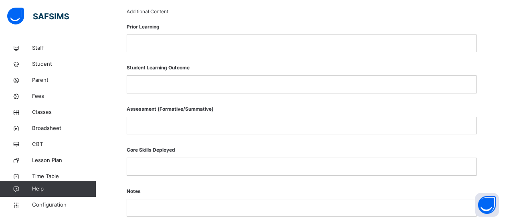
type input "*"
click at [156, 47] on p at bounding box center [301, 43] width 337 height 7
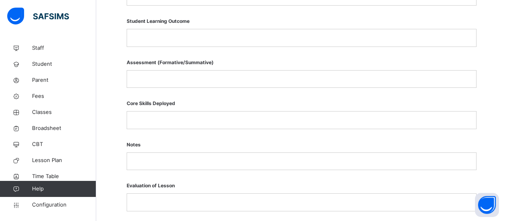
scroll to position [363, 0]
click at [146, 41] on p at bounding box center [301, 37] width 337 height 7
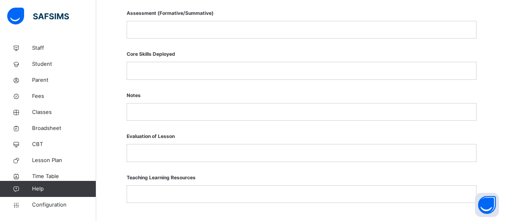
scroll to position [416, 0]
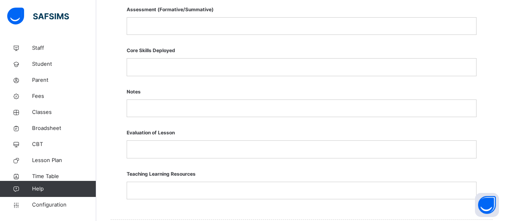
click at [178, 34] on div at bounding box center [301, 26] width 349 height 17
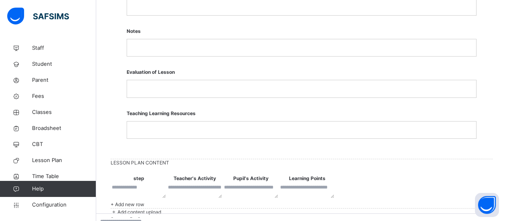
scroll to position [476, 0]
click at [153, 10] on p at bounding box center [301, 6] width 337 height 7
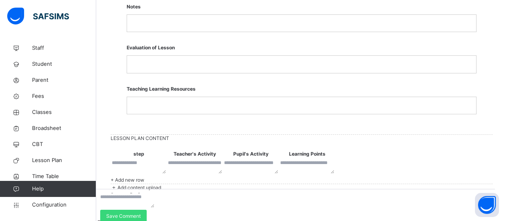
scroll to position [502, 0]
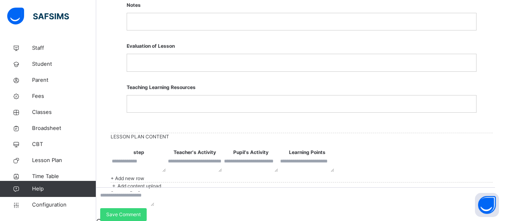
click at [155, 25] on p at bounding box center [301, 21] width 337 height 7
click at [176, 25] on p at bounding box center [301, 21] width 337 height 7
click at [157, 25] on p at bounding box center [301, 21] width 337 height 7
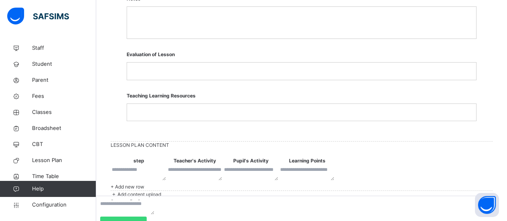
scroll to position [538, 0]
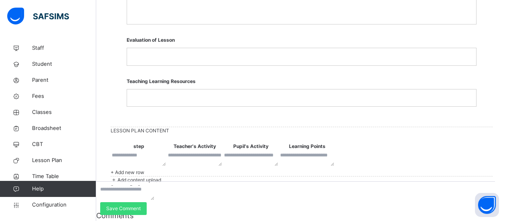
click at [165, 60] on p at bounding box center [301, 56] width 337 height 7
click at [155, 101] on p at bounding box center [301, 97] width 337 height 7
click at [145, 157] on textarea at bounding box center [139, 159] width 54 height 14
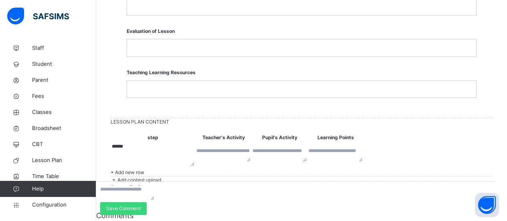
click at [158, 147] on textarea "******" at bounding box center [153, 154] width 83 height 23
type textarea "******"
click at [243, 150] on textarea at bounding box center [224, 154] width 54 height 14
click at [363, 148] on textarea at bounding box center [336, 154] width 54 height 14
click at [144, 175] on span "+ Add new row" at bounding box center [128, 172] width 34 height 6
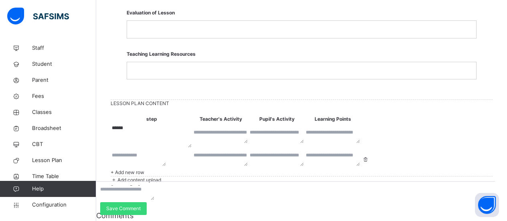
click at [149, 176] on div "+ Add new row" at bounding box center [302, 172] width 382 height 7
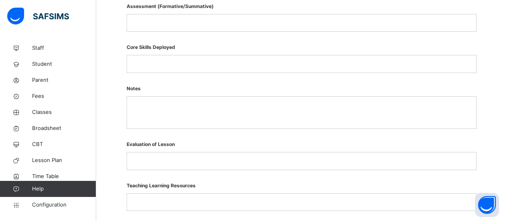
scroll to position [431, 0]
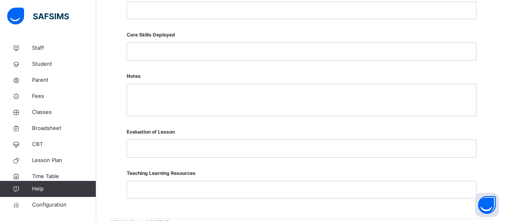
click at [404, 66] on div "Prior Learning * Student Learning Outcome Assessment (Formative/Summative) Core…" at bounding box center [302, 51] width 350 height 302
click at [119, 132] on div "Additional Content Prior Learning * Student Learning Outcome Assessment (Format…" at bounding box center [302, 48] width 382 height 342
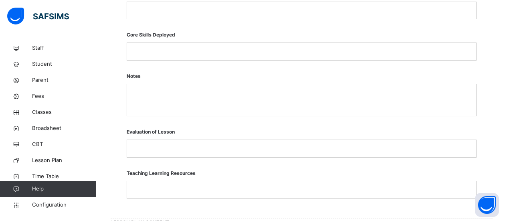
click at [117, 124] on div "Additional Content Prior Learning * Student Learning Outcome Assessment (Format…" at bounding box center [302, 48] width 382 height 342
click at [115, 118] on div "Additional Content Prior Learning * Student Learning Outcome Assessment (Format…" at bounding box center [302, 48] width 382 height 342
click at [79, 84] on span "Parent" at bounding box center [64, 80] width 64 height 8
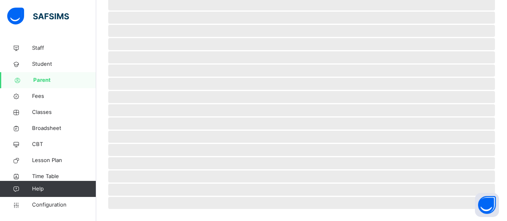
select select "**"
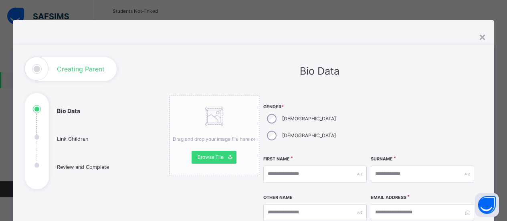
scroll to position [124, 0]
click at [483, 39] on div "×" at bounding box center [483, 36] width 8 height 17
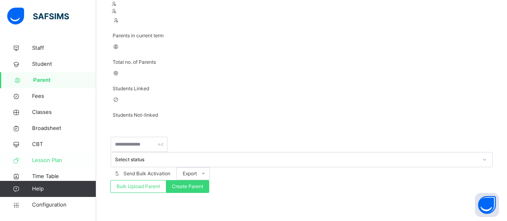
click at [49, 159] on span "Lesson Plan" at bounding box center [64, 160] width 64 height 8
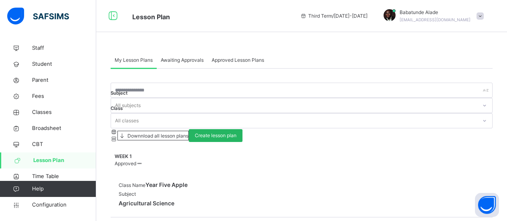
click at [237, 132] on span "Create lesson plan" at bounding box center [216, 135] width 42 height 7
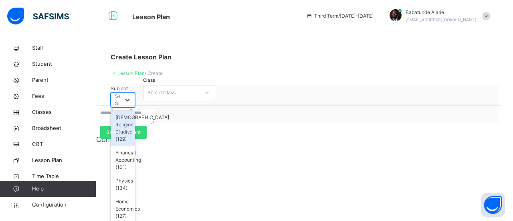
click at [135, 195] on div "Home Economics (127)" at bounding box center [123, 209] width 24 height 28
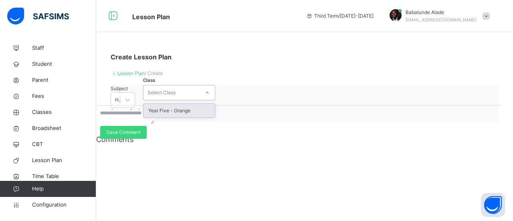
click at [215, 118] on div "Year Five - Orange" at bounding box center [179, 111] width 71 height 14
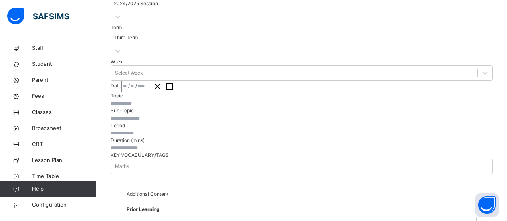
scroll to position [134, 0]
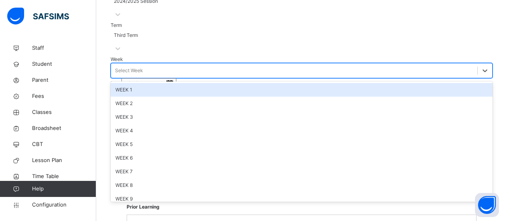
click at [171, 110] on div "WEEK 2" at bounding box center [302, 104] width 382 height 14
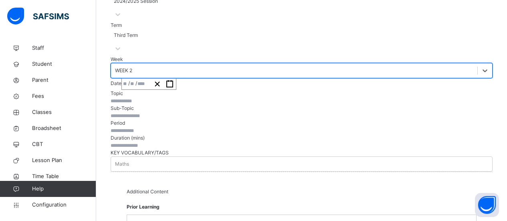
click at [176, 86] on div "/ /" at bounding box center [149, 84] width 55 height 12
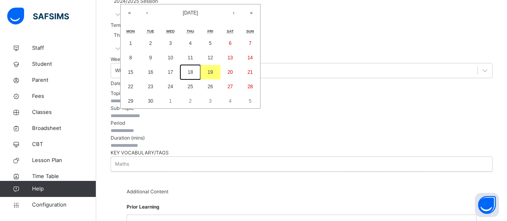
click at [201, 76] on button "18" at bounding box center [191, 72] width 20 height 14
type input "**********"
type input "*"
type input "**"
type input "****"
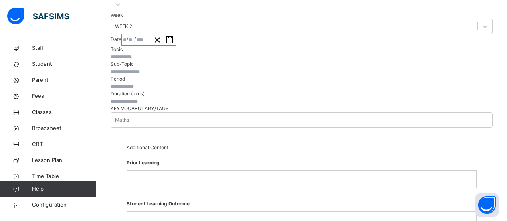
scroll to position [180, 0]
click at [159, 59] on input "text" at bounding box center [135, 55] width 48 height 7
type input "**"
click at [166, 74] on div "Topic ** Sub-Topic" at bounding box center [302, 60] width 382 height 30
click at [159, 74] on input "text" at bounding box center [135, 70] width 48 height 7
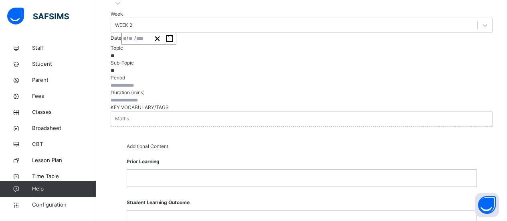
type input "**"
click at [159, 89] on input "text" at bounding box center [135, 85] width 48 height 7
type input "*"
click at [159, 104] on input "number" at bounding box center [135, 100] width 48 height 7
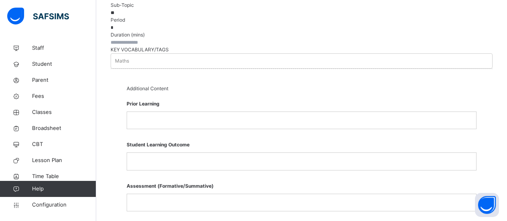
scroll to position [241, 0]
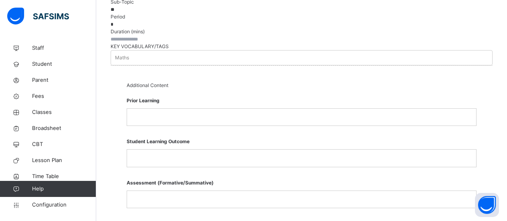
type input "**"
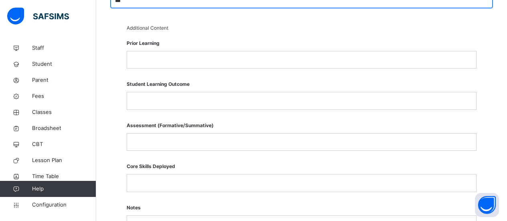
scroll to position [298, 0]
type input "***"
click at [179, 63] on p at bounding box center [301, 59] width 337 height 7
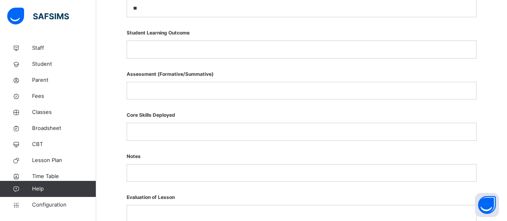
scroll to position [353, 0]
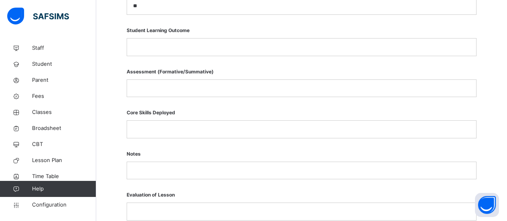
click at [175, 51] on p at bounding box center [301, 46] width 337 height 7
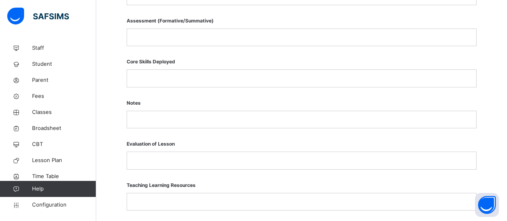
scroll to position [406, 0]
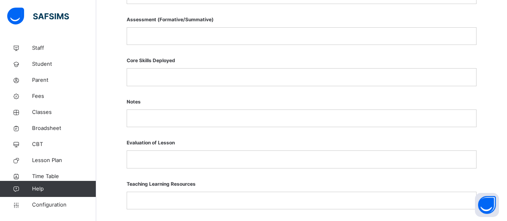
click at [175, 40] on p at bounding box center [301, 35] width 337 height 7
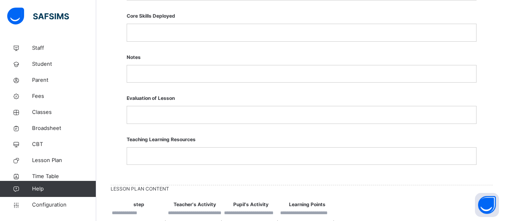
scroll to position [450, 0]
click at [171, 36] on p at bounding box center [301, 31] width 337 height 7
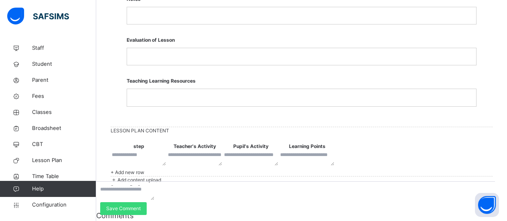
scroll to position [515, 0]
click at [168, 60] on p at bounding box center [301, 56] width 337 height 7
click at [171, 101] on p at bounding box center [301, 97] width 337 height 7
click at [162, 151] on textarea at bounding box center [139, 158] width 54 height 14
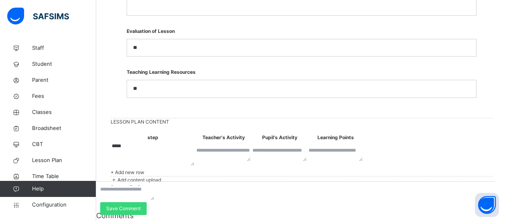
type textarea "*****"
click at [234, 147] on textarea at bounding box center [224, 154] width 54 height 14
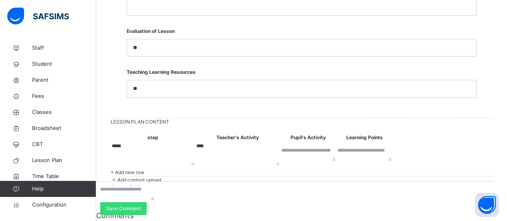
type textarea "****"
click at [323, 147] on textarea at bounding box center [309, 154] width 54 height 14
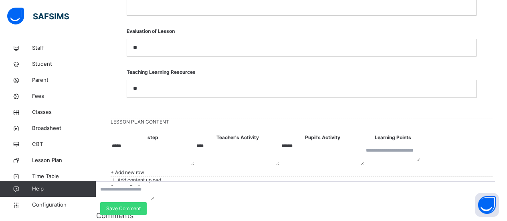
type textarea "******"
click at [394, 147] on textarea at bounding box center [393, 154] width 54 height 14
type textarea "****"
click at [146, 169] on div "+ Add new row" at bounding box center [302, 172] width 382 height 7
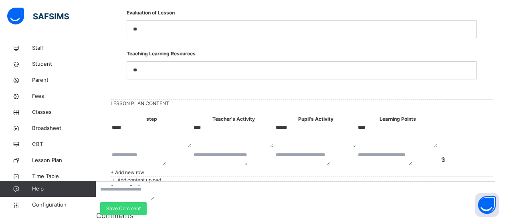
click at [155, 160] on textarea at bounding box center [139, 158] width 54 height 14
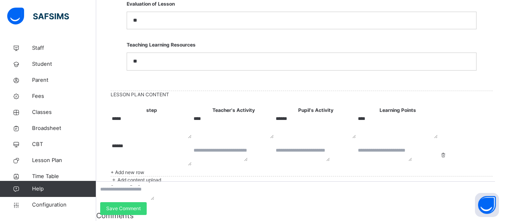
type textarea "******"
click at [236, 156] on textarea at bounding box center [221, 154] width 54 height 14
type textarea "******"
click at [316, 160] on textarea at bounding box center [303, 154] width 54 height 14
type textarea "*****"
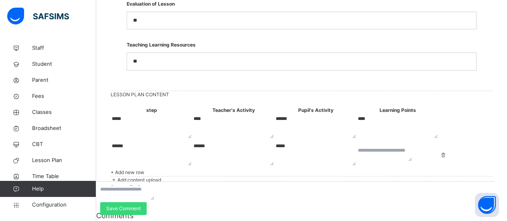
click at [387, 158] on textarea at bounding box center [385, 154] width 54 height 14
type textarea "*****"
click at [447, 158] on icon at bounding box center [443, 155] width 7 height 6
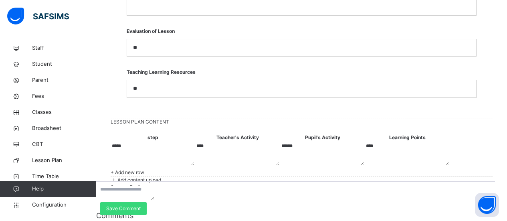
scroll to position [716, 0]
click at [154, 169] on div "+ Add new row" at bounding box center [302, 172] width 382 height 7
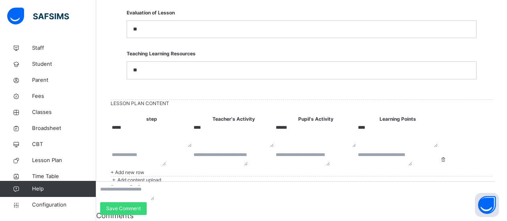
click at [157, 151] on textarea at bounding box center [139, 158] width 54 height 14
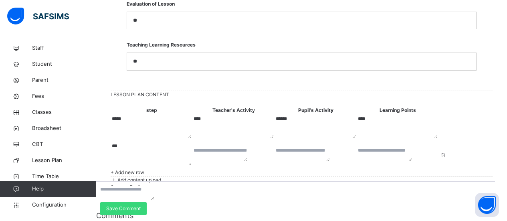
type textarea "***"
click at [238, 147] on textarea at bounding box center [221, 154] width 54 height 14
type textarea "**"
click at [323, 147] on textarea at bounding box center [303, 154] width 54 height 14
type textarea "**"
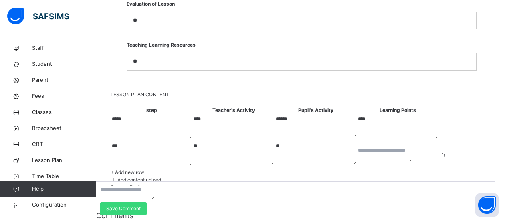
click at [388, 147] on textarea at bounding box center [385, 154] width 54 height 14
type textarea "**"
click at [144, 169] on span "+ Add new row" at bounding box center [128, 172] width 34 height 6
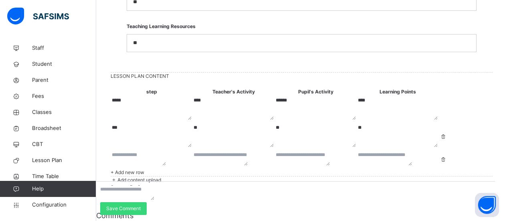
click at [159, 152] on textarea at bounding box center [139, 158] width 54 height 14
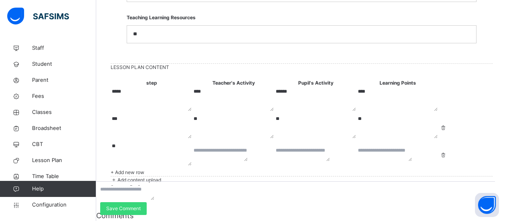
type textarea "**"
click at [237, 151] on textarea at bounding box center [221, 154] width 54 height 14
type textarea "**"
click at [317, 150] on textarea at bounding box center [303, 154] width 54 height 14
type textarea "**"
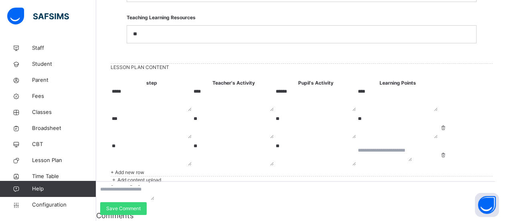
click at [396, 151] on textarea at bounding box center [385, 154] width 54 height 14
type textarea "**"
click at [153, 191] on span "Submit lesson plan" at bounding box center [132, 194] width 42 height 6
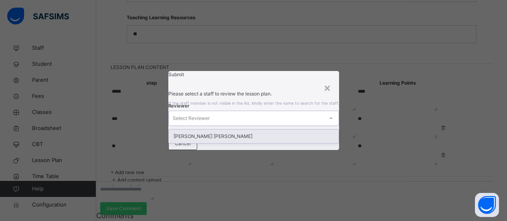
click at [217, 137] on div "Olusanya Tolulope Yetunde" at bounding box center [254, 137] width 170 height 14
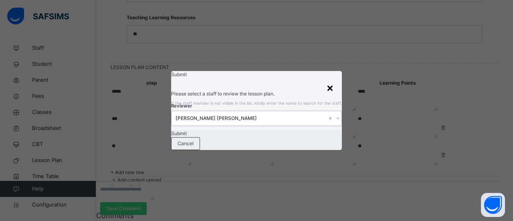
click at [334, 79] on div "×" at bounding box center [331, 87] width 8 height 17
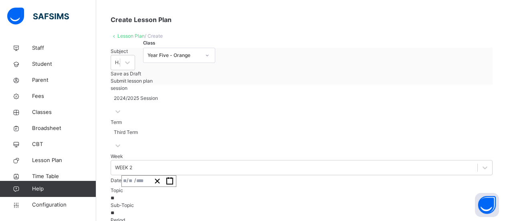
scroll to position [0, 0]
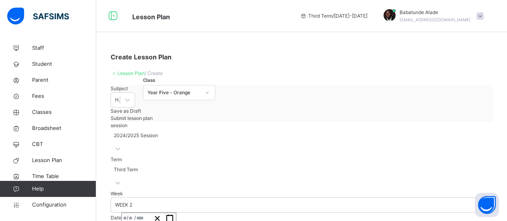
click at [128, 72] on link "Lesson Plan" at bounding box center [131, 73] width 27 height 6
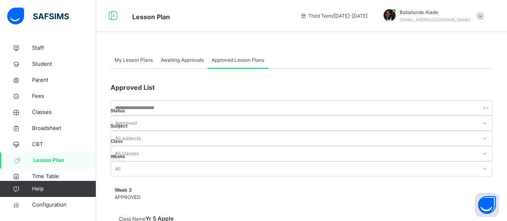
click at [181, 65] on div "Awaiting Approvals" at bounding box center [182, 60] width 51 height 16
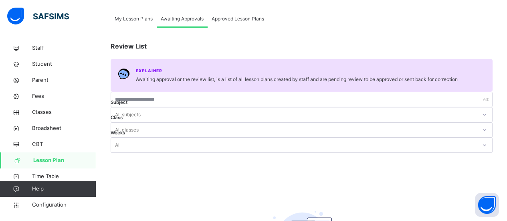
scroll to position [41, 0]
click at [238, 21] on span "Approved Lesson Plans" at bounding box center [238, 18] width 53 height 7
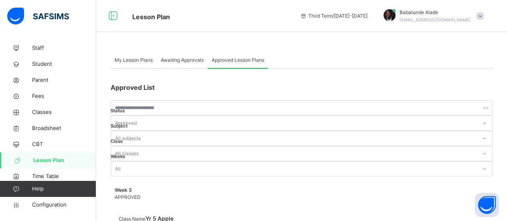
scroll to position [0, 0]
click at [129, 60] on span "My Lesson Plans" at bounding box center [134, 60] width 38 height 7
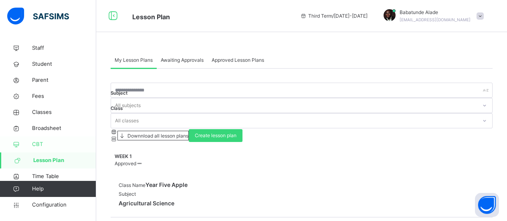
click at [41, 141] on span "CBT" at bounding box center [64, 144] width 64 height 8
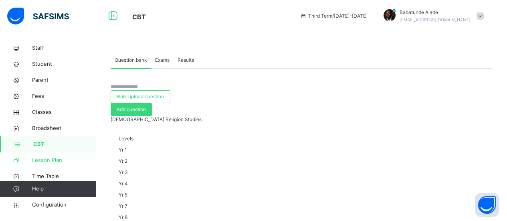
click at [47, 161] on span "Lesson Plan" at bounding box center [64, 160] width 64 height 8
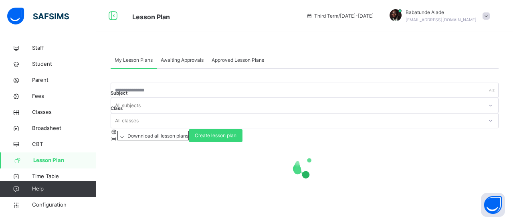
click at [46, 164] on link "Lesson Plan" at bounding box center [48, 160] width 96 height 16
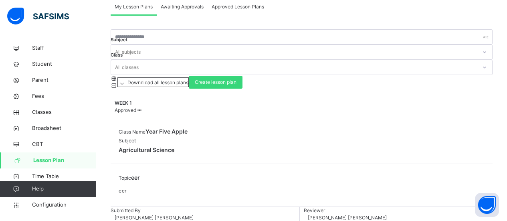
scroll to position [52, 0]
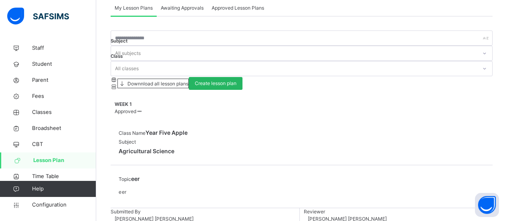
click at [237, 80] on span "Create lesson plan" at bounding box center [216, 83] width 42 height 7
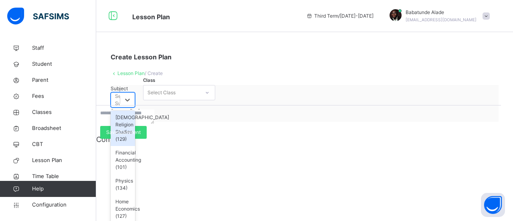
click at [135, 195] on div "Home Economics (127)" at bounding box center [123, 209] width 24 height 28
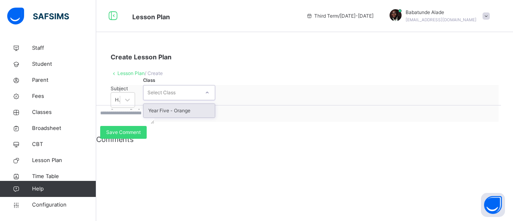
click at [215, 118] on div "Year Five - Orange" at bounding box center [179, 111] width 71 height 14
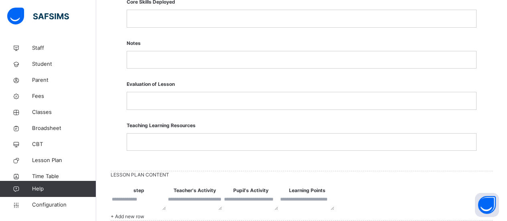
scroll to position [463, 0]
click at [163, 63] on p at bounding box center [301, 59] width 337 height 7
click at [144, 63] on p at bounding box center [301, 59] width 337 height 7
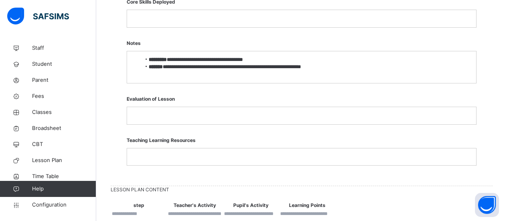
click at [216, 71] on li "**********" at bounding box center [253, 66] width 224 height 7
click at [41, 162] on span "Lesson Plan" at bounding box center [64, 160] width 64 height 8
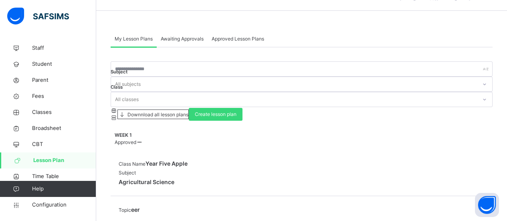
scroll to position [24, 0]
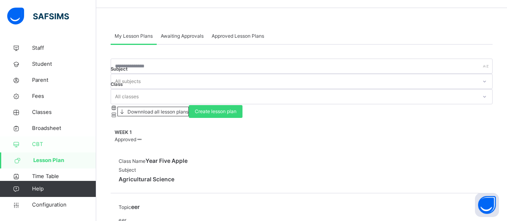
click at [37, 148] on span "CBT" at bounding box center [64, 144] width 64 height 8
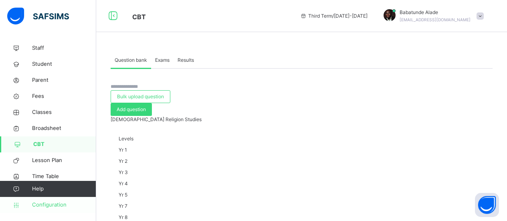
click at [53, 204] on span "Configuration" at bounding box center [64, 205] width 64 height 8
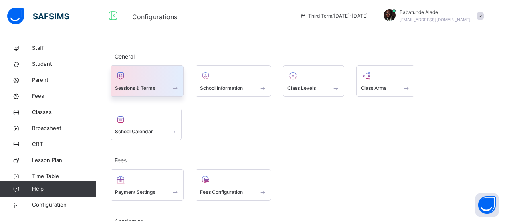
click at [144, 84] on div "Sessions & Terms" at bounding box center [147, 88] width 64 height 8
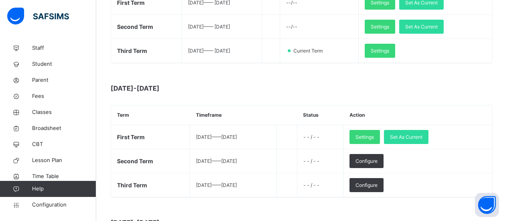
scroll to position [176, 0]
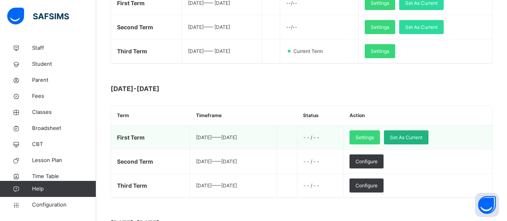
click at [417, 137] on span "Set As Current" at bounding box center [406, 137] width 32 height 7
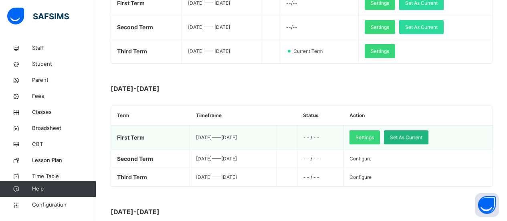
scroll to position [0, 0]
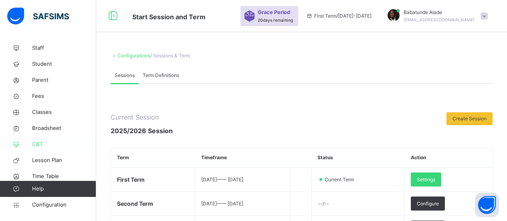
click at [37, 142] on span "CBT" at bounding box center [64, 144] width 64 height 8
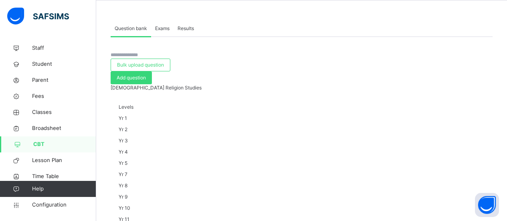
scroll to position [31, 0]
click at [127, 37] on div "Question bank" at bounding box center [131, 29] width 41 height 16
click at [160, 31] on span "Exams" at bounding box center [162, 28] width 14 height 7
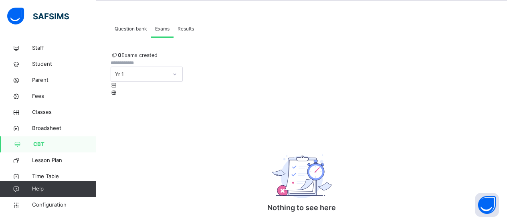
click at [124, 29] on span "Question bank" at bounding box center [131, 28] width 32 height 7
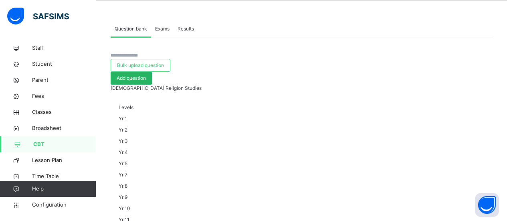
click at [146, 75] on span "Add question" at bounding box center [131, 78] width 29 height 7
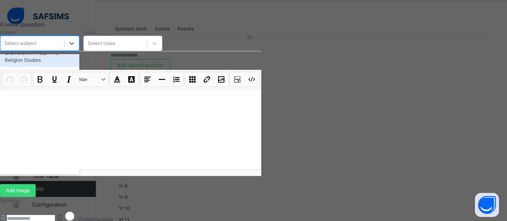
scroll to position [0, 0]
click at [212, 159] on div at bounding box center [130, 129] width 261 height 80
click at [79, 90] on div "Financial Accounting" at bounding box center [39, 84] width 79 height 14
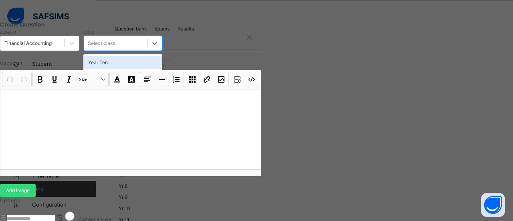
click at [163, 83] on div "Year Seven" at bounding box center [122, 76] width 79 height 14
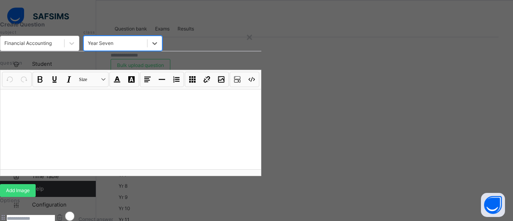
click at [148, 162] on div at bounding box center [130, 129] width 261 height 80
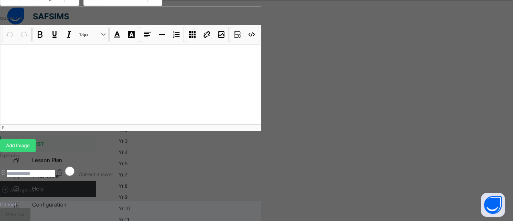
scroll to position [74, 0]
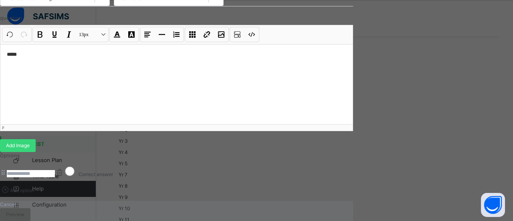
click at [108, 59] on p "*****" at bounding box center [177, 55] width 340 height 8
click at [118, 76] on div "*****" at bounding box center [176, 84] width 353 height 80
click at [104, 59] on p "*****" at bounding box center [177, 55] width 340 height 8
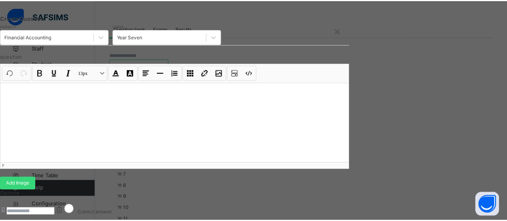
scroll to position [0, 0]
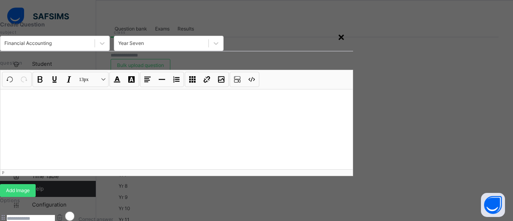
click at [345, 37] on div "×" at bounding box center [342, 36] width 8 height 17
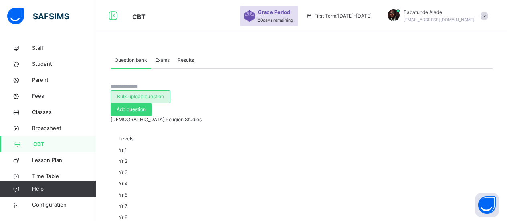
click at [164, 93] on span "Bulk upload question" at bounding box center [140, 96] width 47 height 7
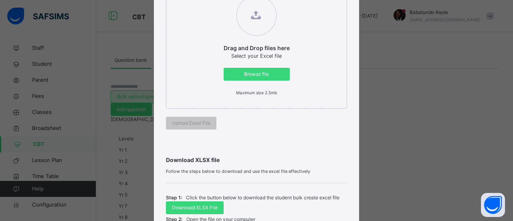
scroll to position [184, 0]
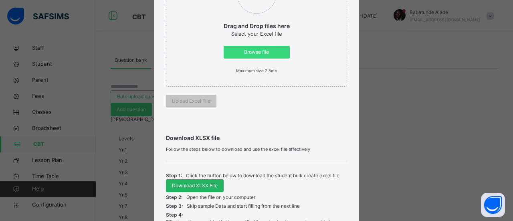
click at [187, 182] on span "Download XLSX File" at bounding box center [195, 185] width 46 height 7
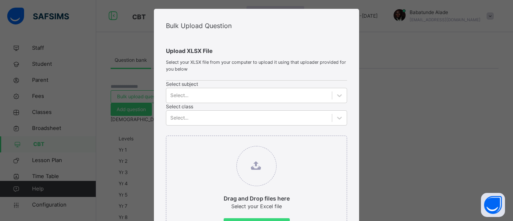
scroll to position [0, 0]
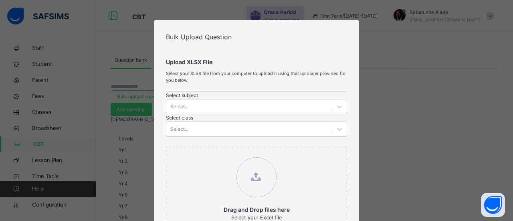
click at [375, 43] on div "Bulk Upload Question Upload XLSX File Select your XLSX file from your computer …" at bounding box center [256, 110] width 513 height 221
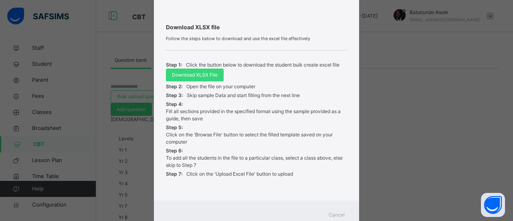
scroll to position [289, 0]
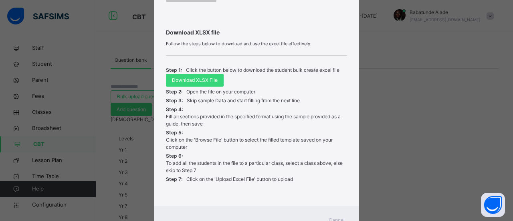
click at [335, 217] on span "Cancel" at bounding box center [337, 220] width 16 height 7
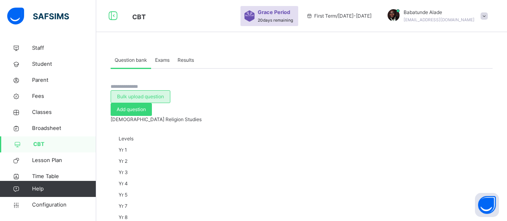
click at [164, 93] on span "Bulk upload question" at bounding box center [140, 96] width 47 height 7
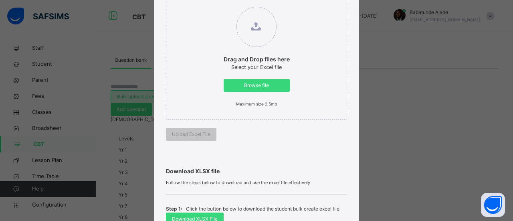
scroll to position [132, 0]
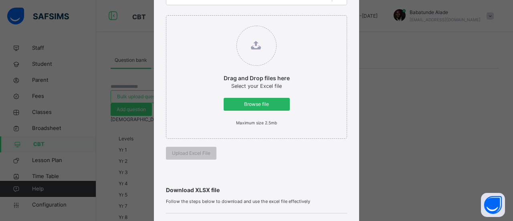
click at [252, 101] on span "Browse file" at bounding box center [257, 104] width 54 height 7
click at [216, 22] on input "Drag and Drop files here Select your Excel file Browse file Maximum size 2.5mb" at bounding box center [216, 22] width 0 height 0
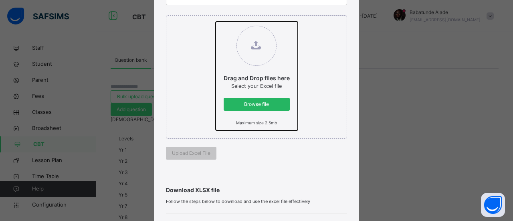
type input "**********"
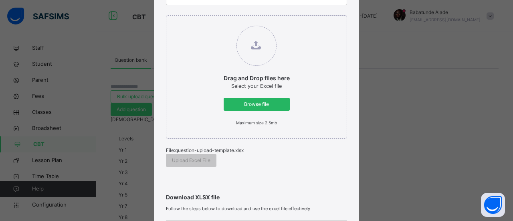
click at [252, 101] on span "Browse file" at bounding box center [257, 104] width 54 height 7
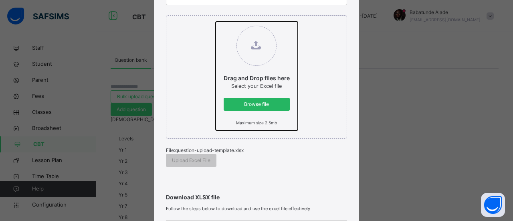
click at [216, 22] on input "Drag and Drop files here Select your Excel file Browse file Maximum size 2.5mb" at bounding box center [216, 22] width 0 height 0
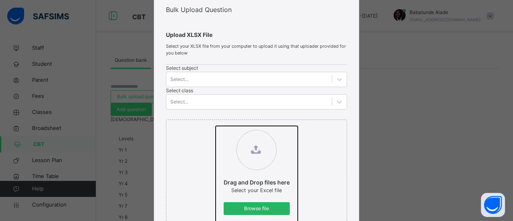
scroll to position [32, 0]
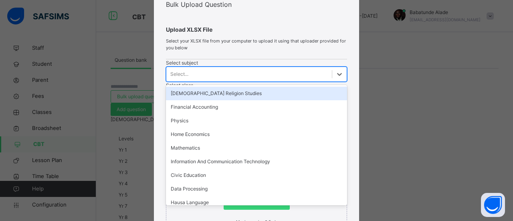
click at [193, 114] on div "Financial Accounting" at bounding box center [256, 107] width 181 height 14
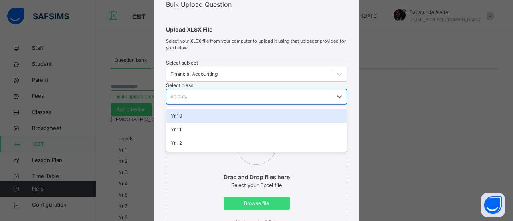
click at [278, 123] on div "Yr 11" at bounding box center [256, 130] width 181 height 14
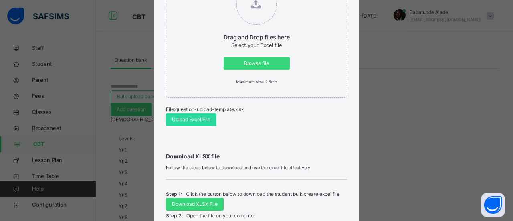
scroll to position [175, 0]
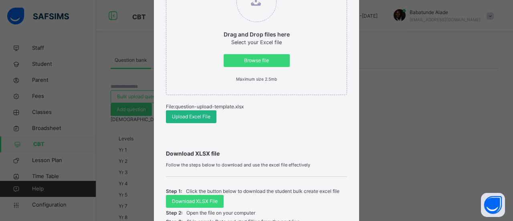
click at [190, 113] on span "Upload Excel File" at bounding box center [191, 116] width 39 height 7
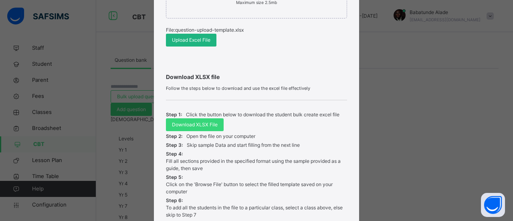
scroll to position [318, 0]
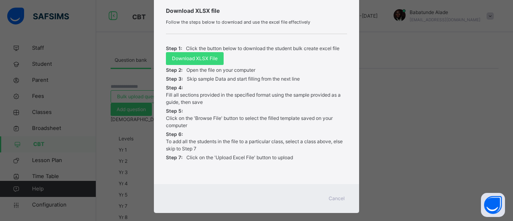
click at [337, 195] on span "Cancel" at bounding box center [337, 198] width 16 height 7
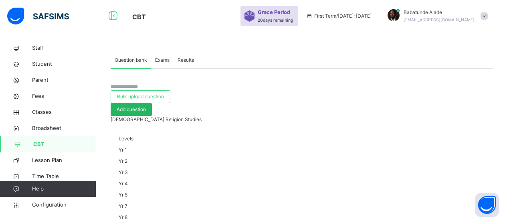
click at [146, 106] on span "Add question" at bounding box center [131, 109] width 29 height 7
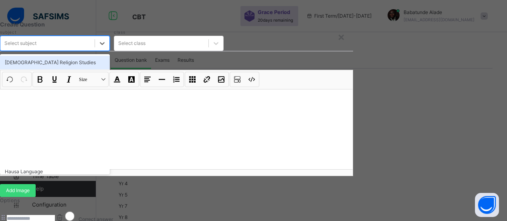
click at [108, 83] on div "Financial Accounting" at bounding box center [55, 76] width 110 height 14
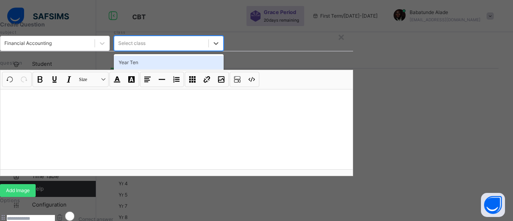
click at [215, 83] on div "Year Seven" at bounding box center [169, 76] width 110 height 14
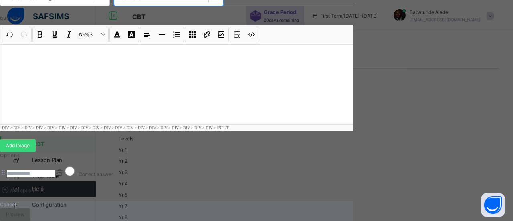
scroll to position [69, 0]
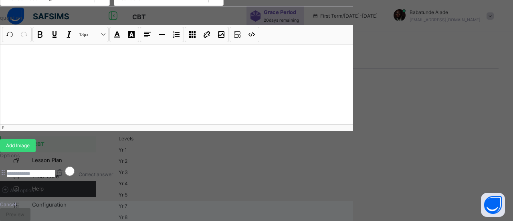
click at [97, 105] on div at bounding box center [176, 84] width 353 height 80
click at [86, 67] on div "Undo CTRL+ Z Redo CTRL+ Y / CTRL+SHIFT+ Z Bold CTRL+ B Underline CTRL+ U Italic…" at bounding box center [176, 77] width 353 height 105
click at [34, 187] on span "Add option" at bounding box center [22, 190] width 24 height 6
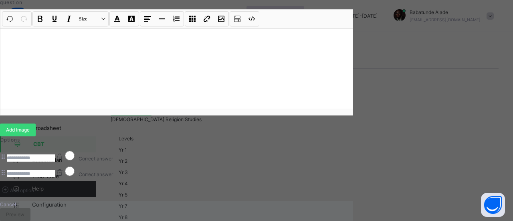
scroll to position [161, 0]
click at [126, 28] on div at bounding box center [176, 68] width 353 height 80
click at [55, 154] on input at bounding box center [31, 157] width 48 height 7
type input "*****"
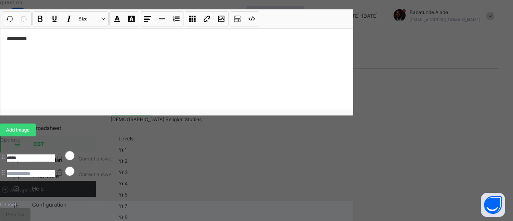
click at [55, 170] on input at bounding box center [31, 173] width 48 height 7
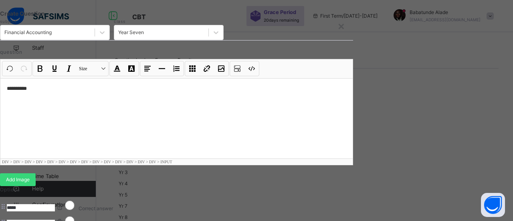
scroll to position [11, 0]
type input "******"
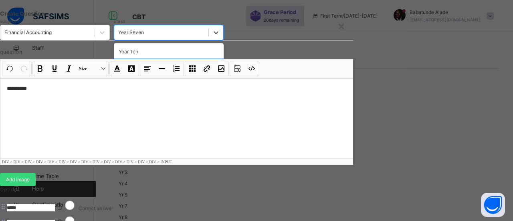
click at [221, 59] on div "Year Ten" at bounding box center [169, 52] width 110 height 14
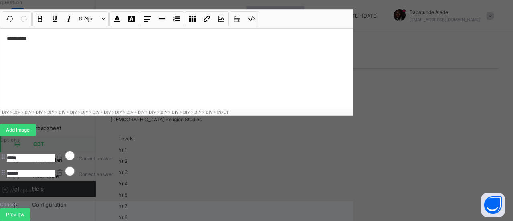
scroll to position [185, 0]
click at [24, 211] on span "Preview" at bounding box center [15, 214] width 18 height 7
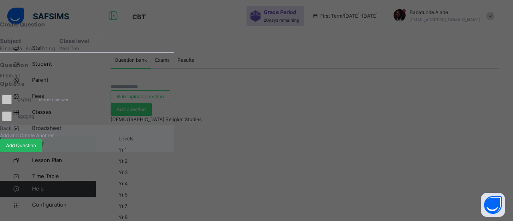
scroll to position [2, 0]
click at [174, 49] on div "Subject Financial Accounting Class level Year Ten" at bounding box center [87, 45] width 174 height 16
click at [48, 75] on div "Create Question Subject Financial Accounting Class level Year Ten Question Fhfh…" at bounding box center [256, 110] width 513 height 221
click at [12, 131] on span "Back" at bounding box center [6, 128] width 12 height 6
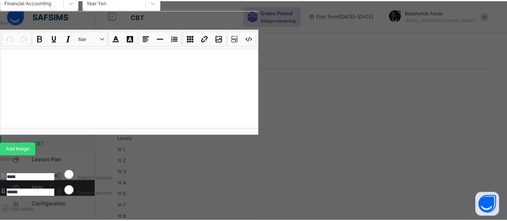
scroll to position [0, 0]
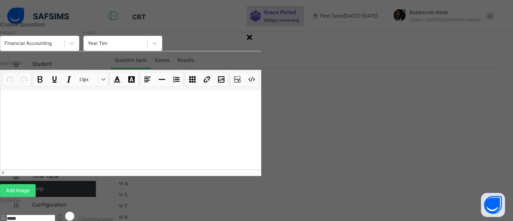
click at [254, 39] on div "×" at bounding box center [250, 36] width 8 height 17
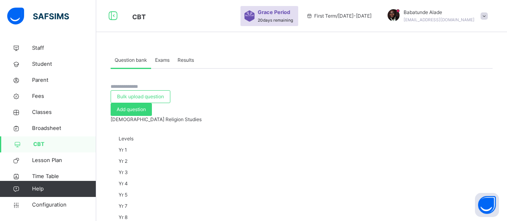
click at [168, 61] on span "Exams" at bounding box center [162, 60] width 14 height 7
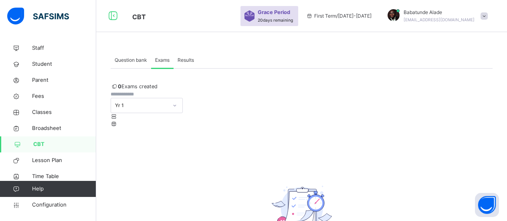
click at [159, 98] on input "text" at bounding box center [135, 94] width 48 height 7
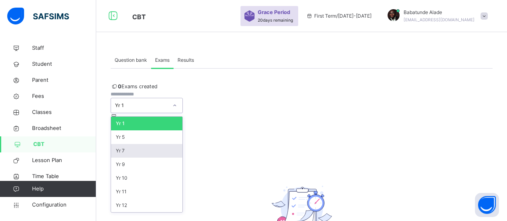
click at [183, 151] on div "Yr 7" at bounding box center [146, 151] width 71 height 14
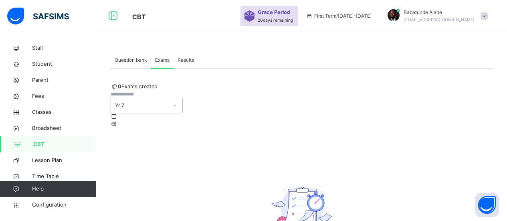
click at [128, 62] on span "Question bank" at bounding box center [131, 60] width 32 height 7
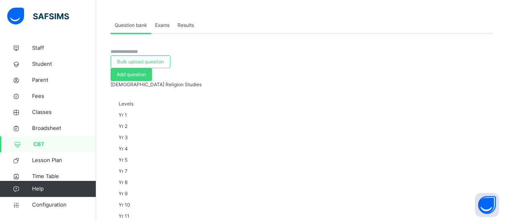
scroll to position [35, 0]
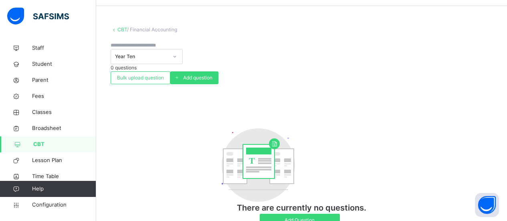
scroll to position [35, 0]
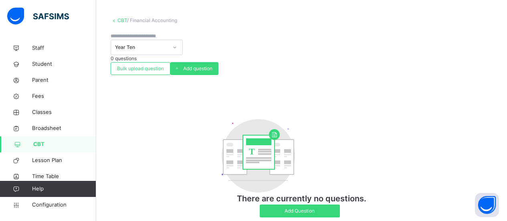
click at [119, 20] on link "CBT" at bounding box center [123, 20] width 10 height 6
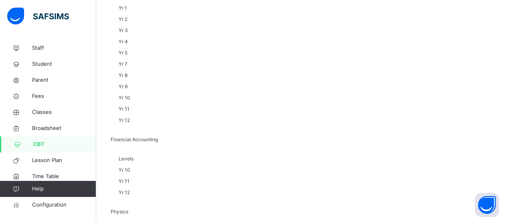
scroll to position [143, 0]
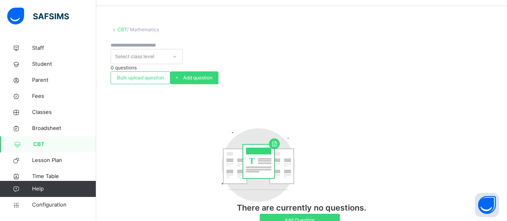
scroll to position [37, 0]
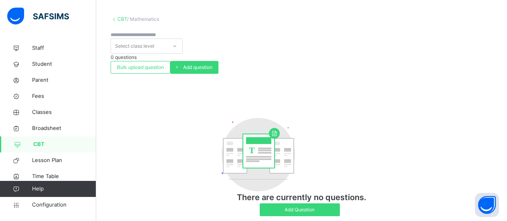
click at [119, 19] on link "CBT" at bounding box center [123, 19] width 10 height 6
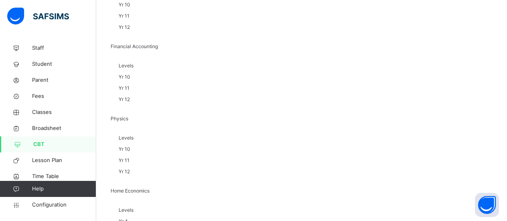
scroll to position [231, 0]
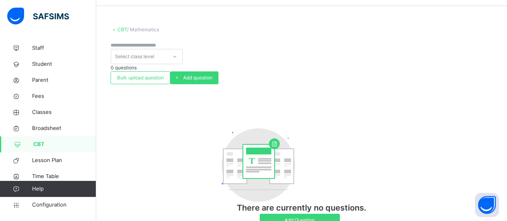
scroll to position [37, 0]
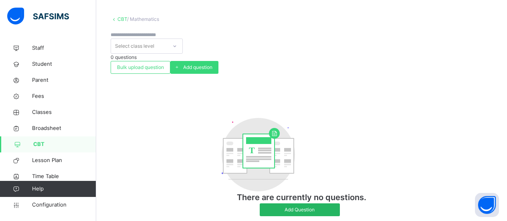
click at [280, 206] on span "Add Question" at bounding box center [300, 209] width 68 height 7
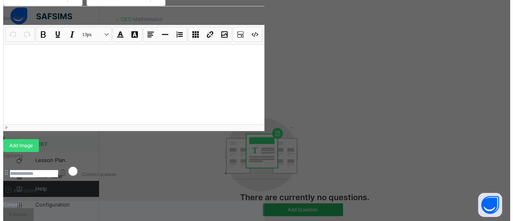
scroll to position [77, 0]
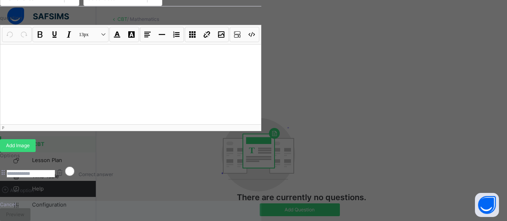
click at [110, 71] on div at bounding box center [130, 84] width 261 height 80
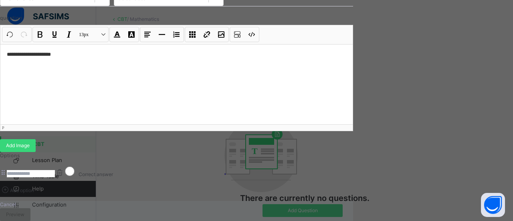
scroll to position [164, 0]
click at [55, 170] on input at bounding box center [31, 173] width 48 height 7
type input "*"
click at [34, 187] on span "Add option" at bounding box center [22, 190] width 24 height 6
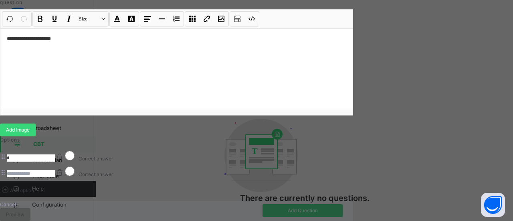
click at [55, 170] on input at bounding box center [31, 173] width 48 height 7
type input "*"
click at [111, 184] on div "Add option" at bounding box center [176, 189] width 353 height 11
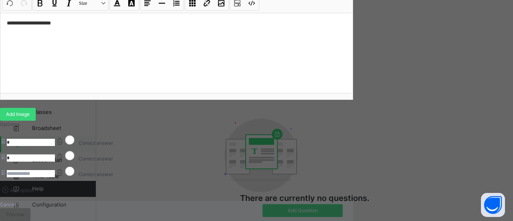
click at [55, 170] on input at bounding box center [31, 173] width 48 height 7
type input "*"
click at [55, 170] on input "*" at bounding box center [31, 173] width 48 height 7
type input "*"
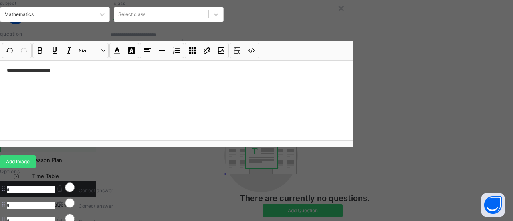
scroll to position [25, 0]
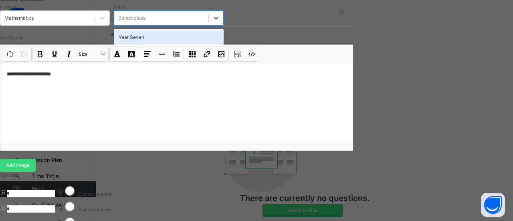
click at [217, 44] on div "Year Seven" at bounding box center [169, 37] width 110 height 14
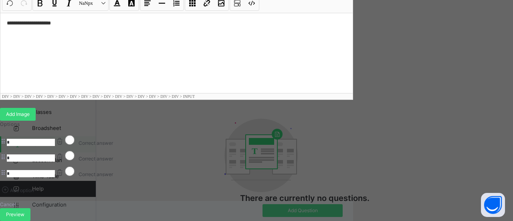
scroll to position [206, 0]
click at [24, 211] on span "Preview" at bounding box center [15, 214] width 18 height 7
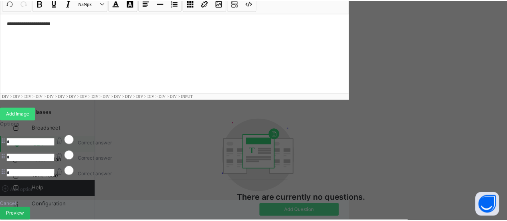
scroll to position [19, 0]
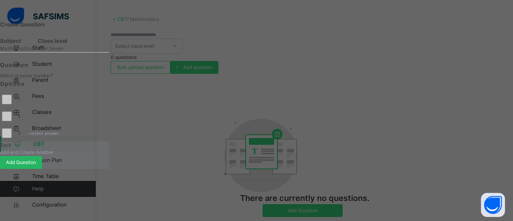
click at [36, 166] on span "Add Question" at bounding box center [21, 162] width 30 height 7
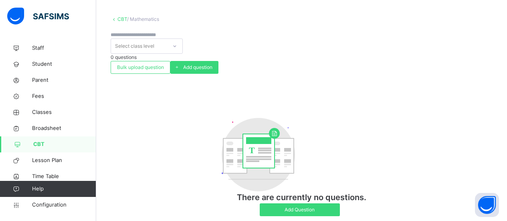
click at [42, 140] on span "CBT" at bounding box center [64, 144] width 63 height 8
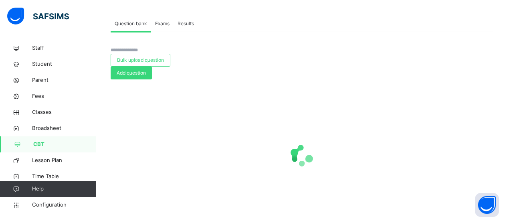
click at [162, 24] on span "Exams" at bounding box center [162, 23] width 14 height 7
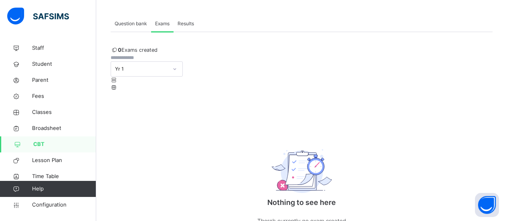
click at [158, 61] on input "text" at bounding box center [135, 57] width 48 height 7
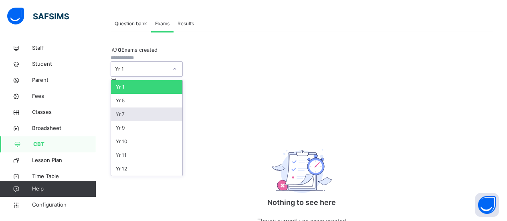
click at [183, 119] on div "Yr 7" at bounding box center [146, 115] width 71 height 14
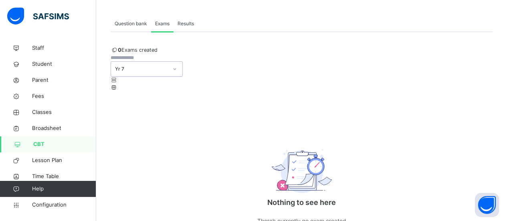
click at [191, 49] on div "0 Exams created option Yr 7, selected. 0 results available. Select is focused ,…" at bounding box center [302, 137] width 382 height 210
click at [130, 26] on span "Question bank" at bounding box center [131, 23] width 32 height 7
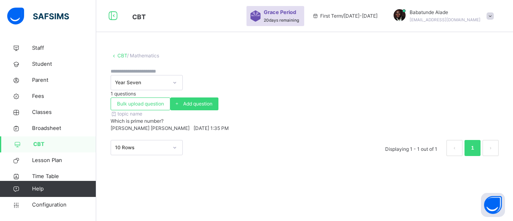
click at [116, 126] on div "topic name Which is prime number? Alade Babatunde Jeremiah Fri, Sep 19, 2025 1:…" at bounding box center [305, 121] width 388 height 22
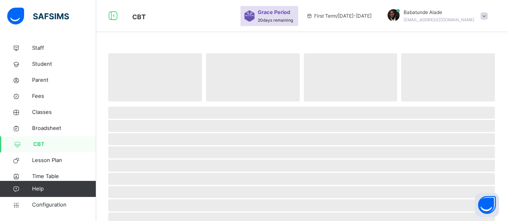
click at [124, 125] on span "‌" at bounding box center [301, 126] width 387 height 12
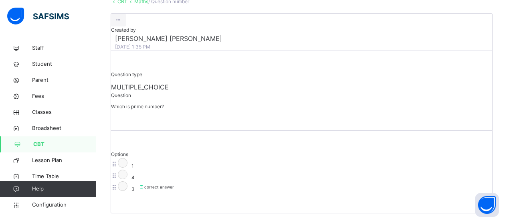
scroll to position [54, 0]
click at [122, 24] on icon at bounding box center [118, 20] width 7 height 7
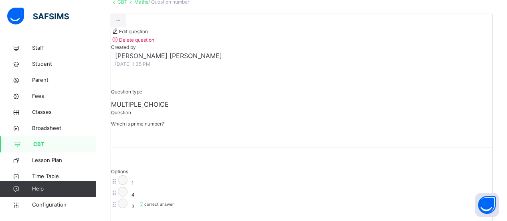
click at [288, 59] on div "Edit question Delete question Created by Alade Babatunde Jeremiah Fri, Sep 19, …" at bounding box center [302, 122] width 382 height 217
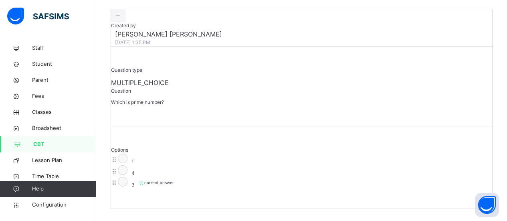
scroll to position [68, 0]
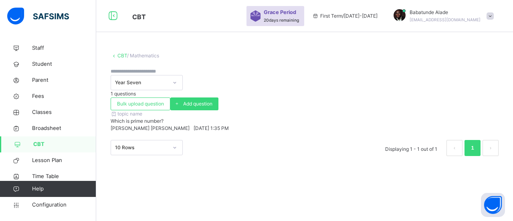
click at [119, 56] on link "CBT" at bounding box center [123, 56] width 10 height 6
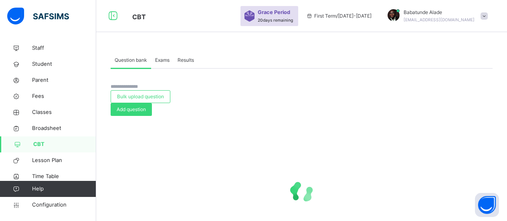
click at [185, 60] on span "Results" at bounding box center [186, 60] width 16 height 7
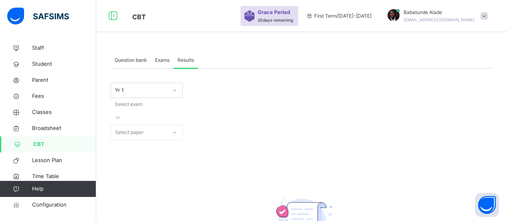
click at [216, 98] on div "Select exam" at bounding box center [302, 111] width 382 height 27
click at [183, 125] on div "Select paper" at bounding box center [147, 132] width 72 height 15
click at [164, 63] on span "Exams" at bounding box center [162, 60] width 14 height 7
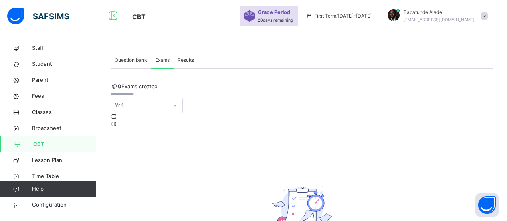
click at [159, 98] on input "text" at bounding box center [135, 94] width 48 height 7
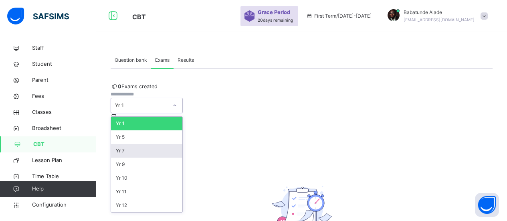
click at [183, 153] on div "Yr 7" at bounding box center [146, 151] width 71 height 14
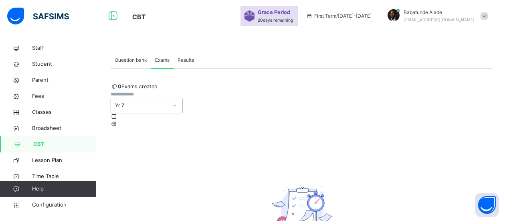
click at [140, 89] on span "0 Exams created" at bounding box center [134, 86] width 47 height 6
click at [134, 59] on span "Question bank" at bounding box center [131, 60] width 32 height 7
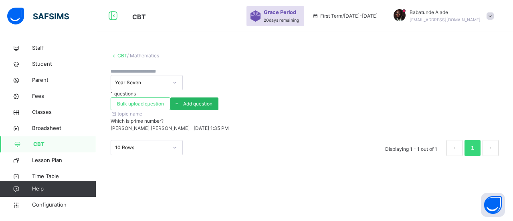
click at [180, 101] on icon at bounding box center [177, 104] width 6 height 6
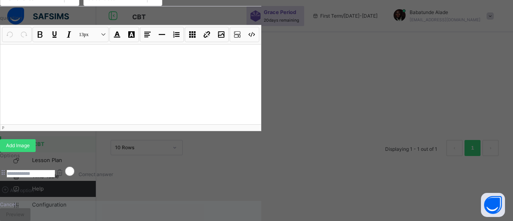
scroll to position [104, 0]
click at [115, 58] on div at bounding box center [130, 84] width 261 height 80
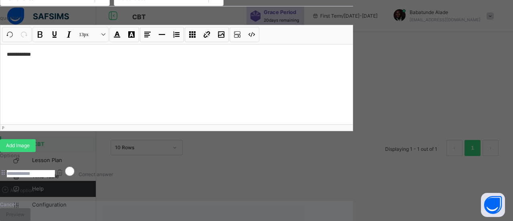
click at [55, 175] on input at bounding box center [31, 173] width 48 height 7
type input "***"
click at [34, 193] on span "Add option" at bounding box center [22, 190] width 24 height 6
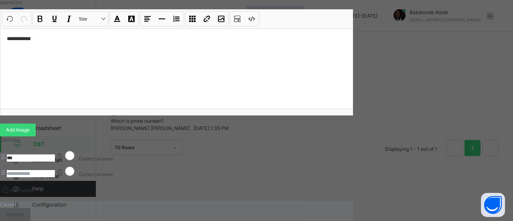
click at [55, 177] on input at bounding box center [31, 173] width 48 height 7
type input "*****"
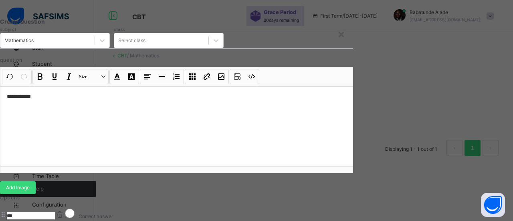
scroll to position [0, 0]
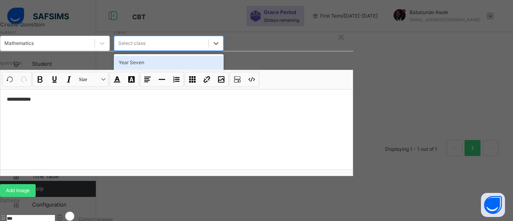
click at [216, 69] on div "Year Seven" at bounding box center [169, 63] width 110 height 14
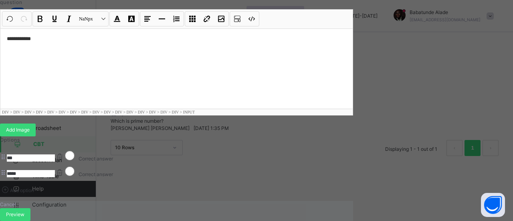
scroll to position [185, 0]
click at [24, 211] on span "Preview" at bounding box center [15, 214] width 18 height 7
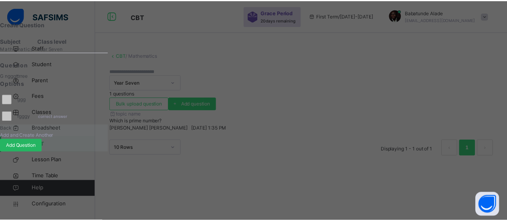
scroll to position [2, 0]
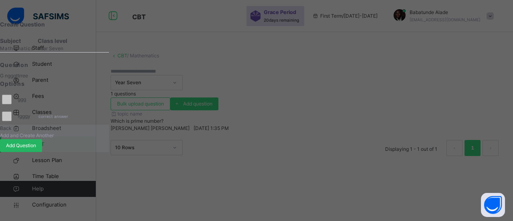
click at [36, 149] on span "Add Question" at bounding box center [21, 145] width 30 height 7
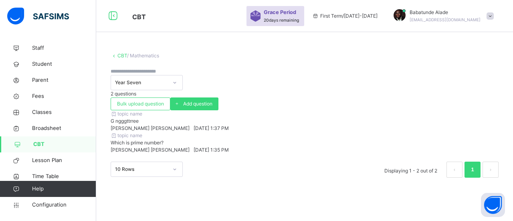
click at [343, 90] on div "2 questions" at bounding box center [305, 93] width 388 height 7
click at [345, 90] on div "2 questions" at bounding box center [305, 93] width 388 height 7
click at [339, 90] on div "2 questions" at bounding box center [305, 93] width 388 height 7
click at [136, 91] on span "2 questions" at bounding box center [124, 94] width 26 height 6
click at [237, 118] on div "topic name G ngggttrree Alade Babatunde Jeremiah Fri, Sep 19, 2025 1:37 PM" at bounding box center [305, 121] width 388 height 22
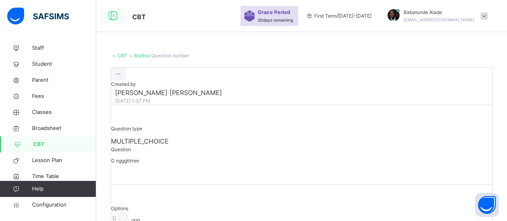
click at [110, 13] on icon at bounding box center [113, 16] width 14 height 14
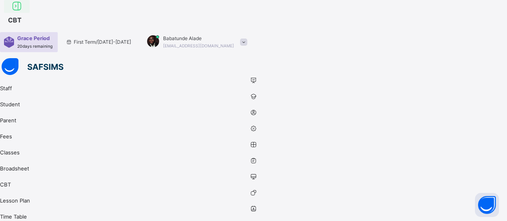
click at [24, 14] on icon at bounding box center [17, 6] width 14 height 14
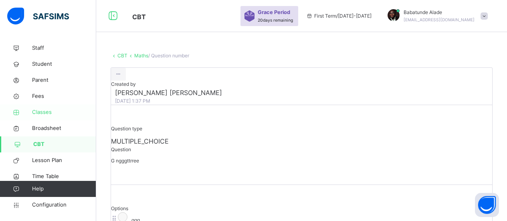
click at [37, 111] on span "Classes" at bounding box center [64, 112] width 64 height 8
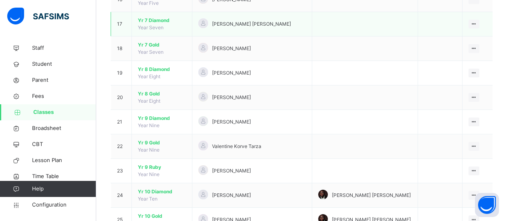
click at [151, 20] on span "Yr 7 Diamond" at bounding box center [162, 20] width 48 height 7
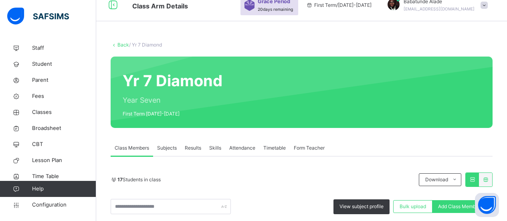
scroll to position [475, 0]
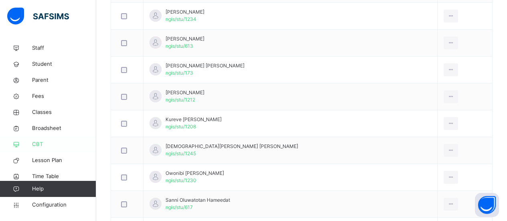
click at [36, 144] on span "CBT" at bounding box center [64, 144] width 64 height 8
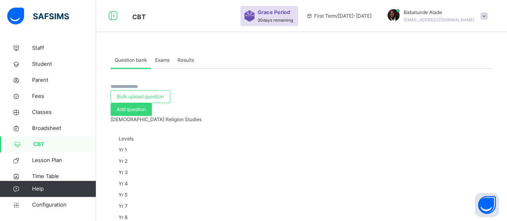
click at [166, 61] on span "Exams" at bounding box center [162, 60] width 14 height 7
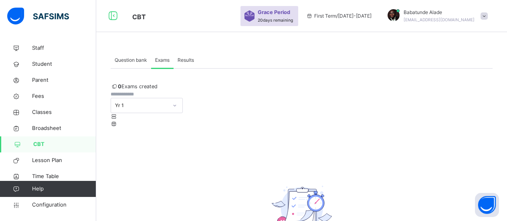
click at [144, 98] on input "text" at bounding box center [135, 94] width 48 height 7
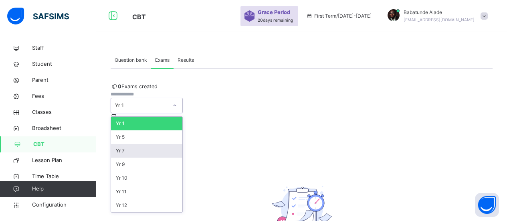
click at [183, 158] on div "Yr 7" at bounding box center [146, 151] width 71 height 14
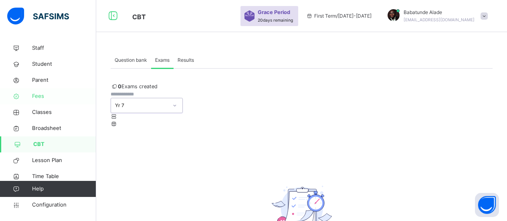
click at [45, 103] on link "Fees" at bounding box center [48, 96] width 96 height 16
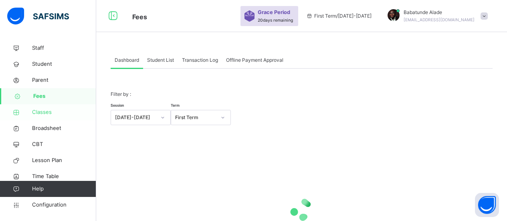
click at [43, 114] on span "Classes" at bounding box center [64, 112] width 64 height 8
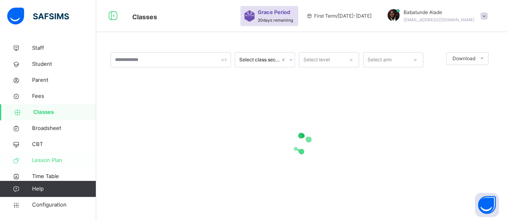
click at [46, 159] on span "Lesson Plan" at bounding box center [64, 160] width 64 height 8
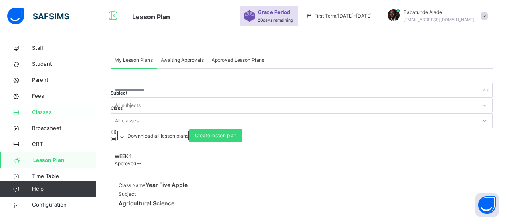
click at [41, 110] on span "Classes" at bounding box center [64, 112] width 64 height 8
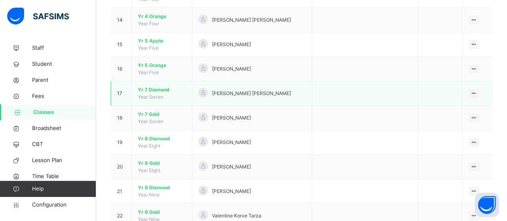
click at [155, 88] on span "Yr 7 Diamond" at bounding box center [162, 89] width 48 height 7
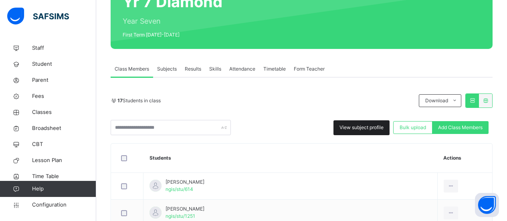
click at [354, 130] on div "View subject profile" at bounding box center [362, 127] width 56 height 15
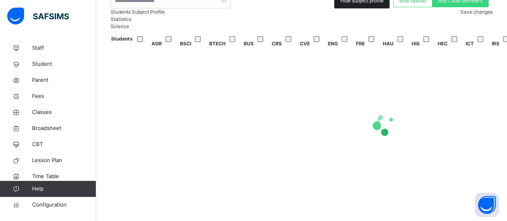
scroll to position [0, 0]
click at [239, 127] on div at bounding box center [385, 124] width 548 height 32
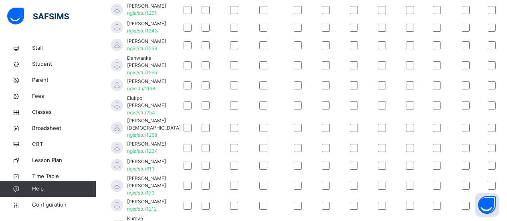
scroll to position [0, 0]
click at [46, 112] on span "Classes" at bounding box center [64, 112] width 64 height 8
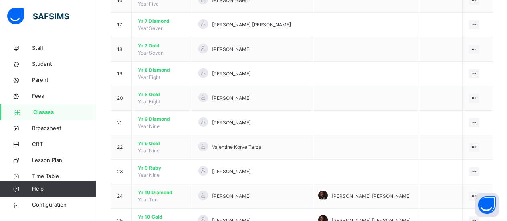
scroll to position [476, 0]
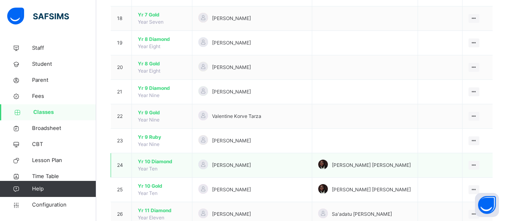
click at [164, 163] on span "Yr 10 Diamond" at bounding box center [162, 161] width 48 height 7
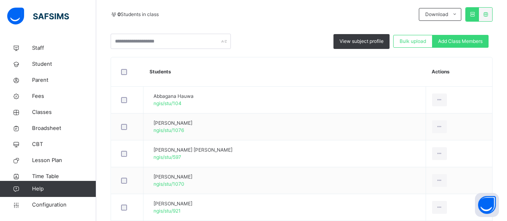
scroll to position [175, 0]
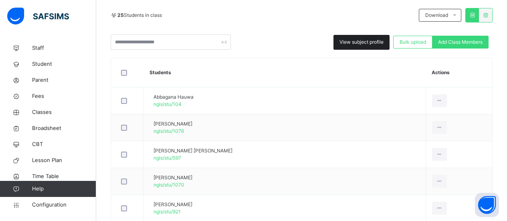
click at [355, 41] on span "View subject profile" at bounding box center [362, 42] width 44 height 7
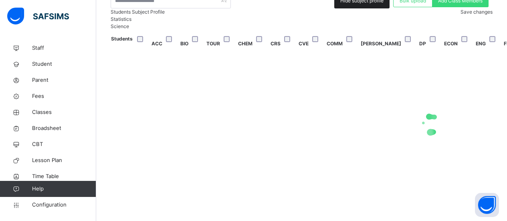
scroll to position [240, 0]
click at [181, 111] on div at bounding box center [431, 124] width 641 height 152
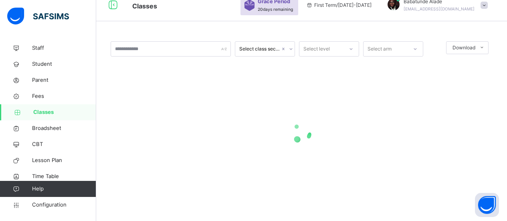
scroll to position [11, 0]
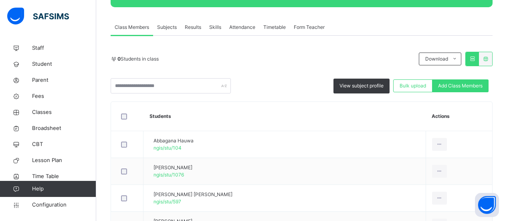
scroll to position [136, 0]
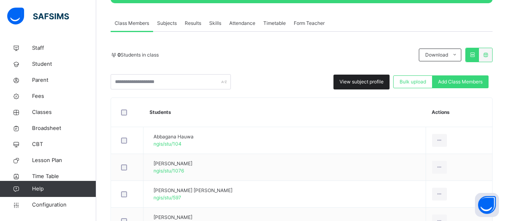
click at [359, 82] on span "View subject profile" at bounding box center [362, 81] width 44 height 7
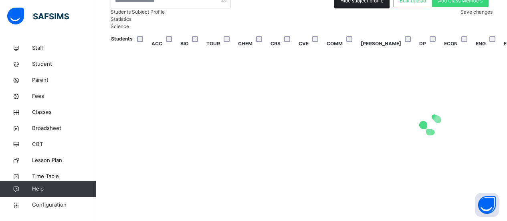
scroll to position [0, 0]
click at [43, 113] on span "Classes" at bounding box center [64, 112] width 64 height 8
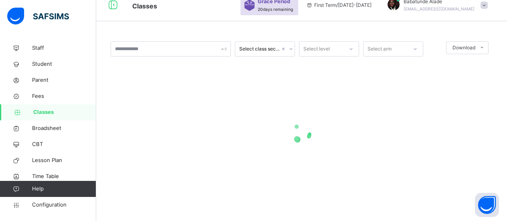
scroll to position [294, 0]
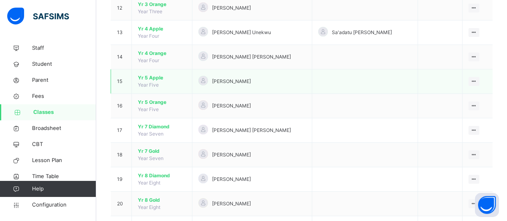
click at [152, 78] on span "Yr 5 Apple" at bounding box center [162, 77] width 48 height 7
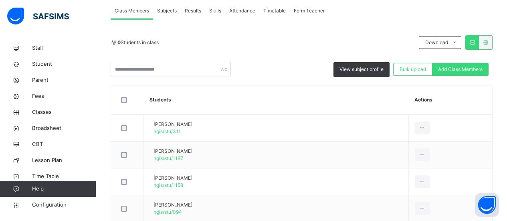
scroll to position [145, 0]
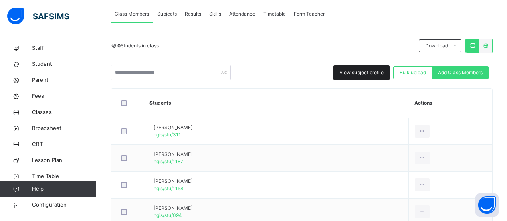
click at [354, 75] on span "View subject profile" at bounding box center [362, 72] width 44 height 7
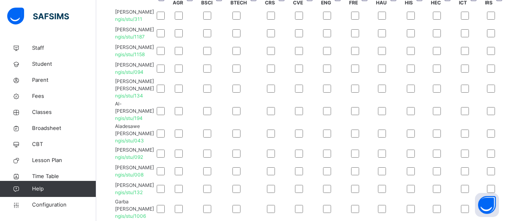
scroll to position [109, 164]
click at [42, 63] on span "Student" at bounding box center [64, 64] width 64 height 8
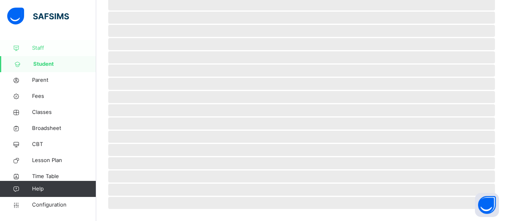
click at [41, 47] on span "Staff" at bounding box center [64, 48] width 64 height 8
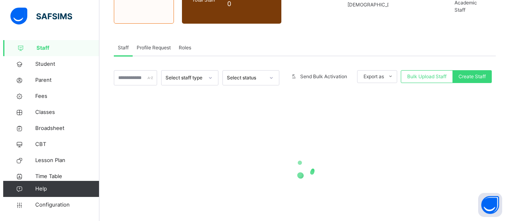
scroll to position [126, 0]
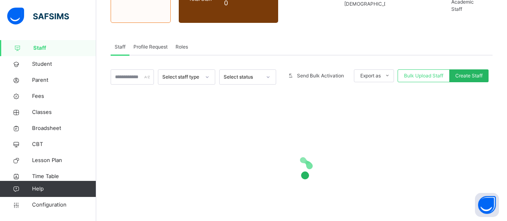
click at [479, 72] on span "Create Staff" at bounding box center [469, 75] width 27 height 7
select select "**"
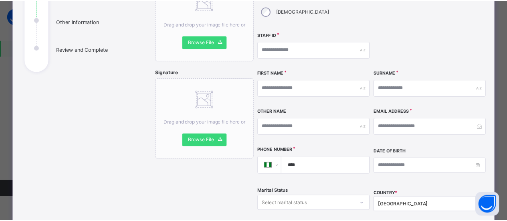
scroll to position [106, 0]
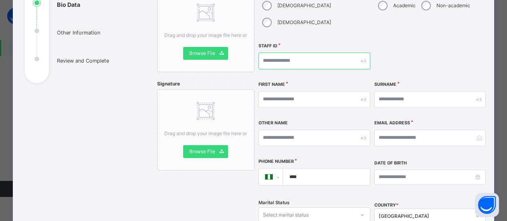
click at [292, 53] on input "text" at bounding box center [315, 61] width 112 height 17
type input "**********"
click at [273, 91] on input "text" at bounding box center [315, 99] width 112 height 17
click at [274, 91] on input "text" at bounding box center [315, 99] width 112 height 17
type input "********"
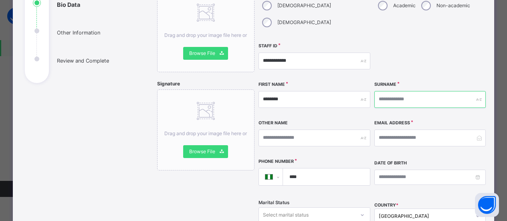
click at [397, 91] on input "text" at bounding box center [431, 99] width 112 height 17
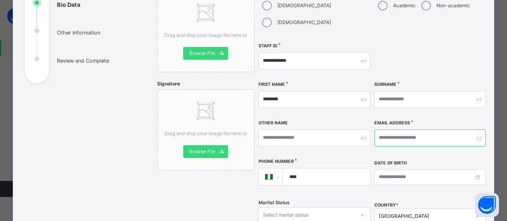
click at [397, 130] on input "email" at bounding box center [431, 138] width 112 height 17
type input "**********"
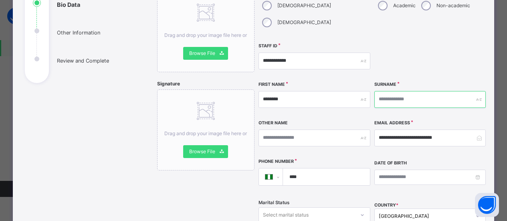
click at [417, 91] on input "text" at bounding box center [431, 99] width 112 height 17
type input "******"
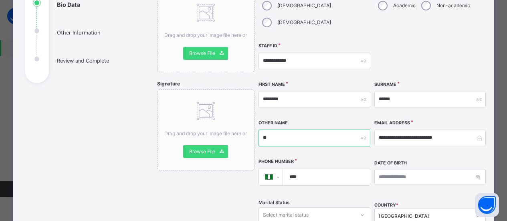
type input "*"
type input "*******"
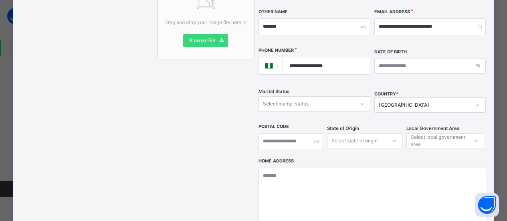
scroll to position [218, 0]
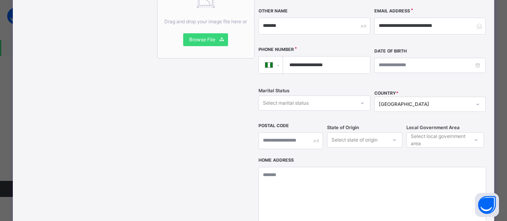
type input "**********"
click at [312, 97] on div "Select marital status" at bounding box center [306, 103] width 95 height 12
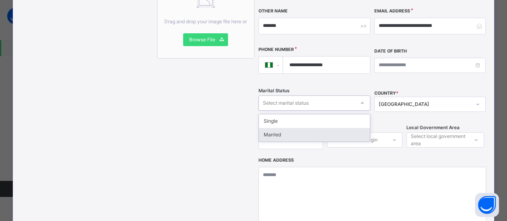
click at [313, 128] on div "Married" at bounding box center [314, 135] width 111 height 14
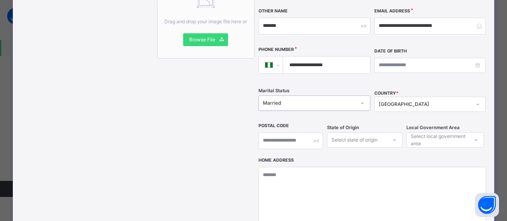
click at [363, 132] on div "Select state of origin" at bounding box center [364, 139] width 75 height 15
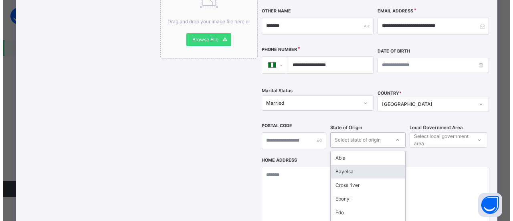
scroll to position [255, 0]
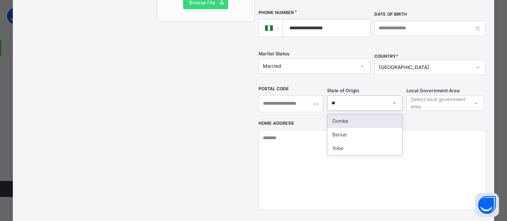
type input "***"
click at [343, 114] on div "Benue" at bounding box center [365, 121] width 75 height 14
click at [461, 95] on div "Select local government area" at bounding box center [439, 102] width 57 height 15
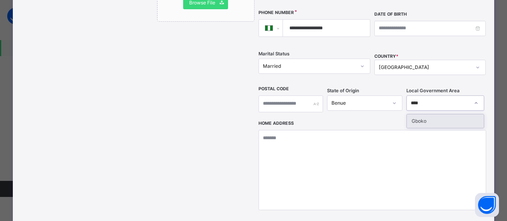
type input "*****"
click at [445, 114] on div "Gboko" at bounding box center [445, 121] width 77 height 14
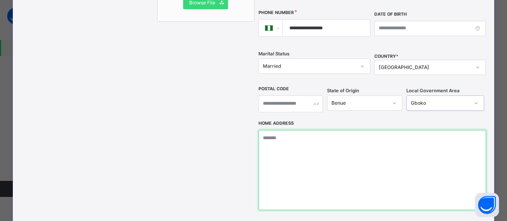
click at [355, 170] on textarea at bounding box center [373, 170] width 228 height 80
type textarea "**********"
click at [355, 170] on textarea "**********" at bounding box center [375, 170] width 232 height 80
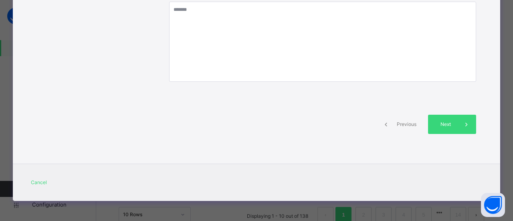
scroll to position [206, 0]
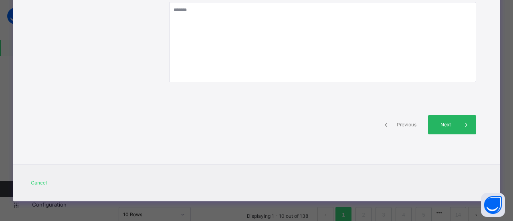
click at [453, 129] on div "Next" at bounding box center [452, 124] width 48 height 19
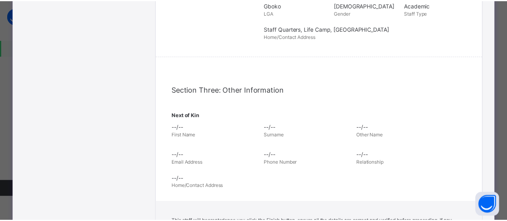
scroll to position [255, 0]
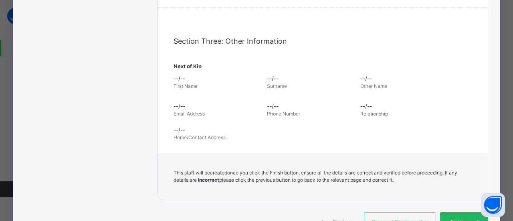
click at [464, 217] on div "Finish" at bounding box center [464, 221] width 48 height 19
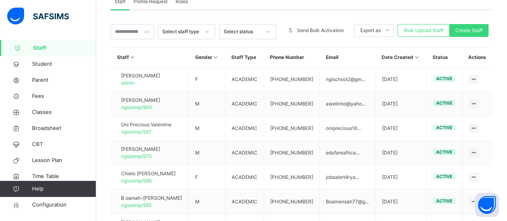
scroll to position [170, 0]
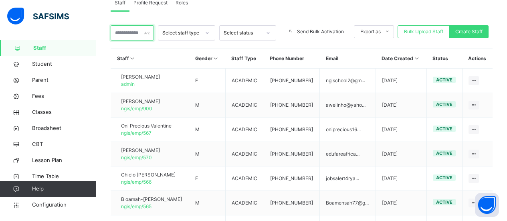
click at [134, 26] on input "text" at bounding box center [132, 32] width 43 height 15
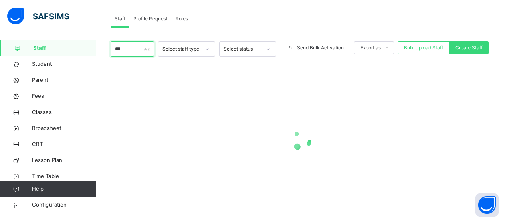
scroll to position [108, 0]
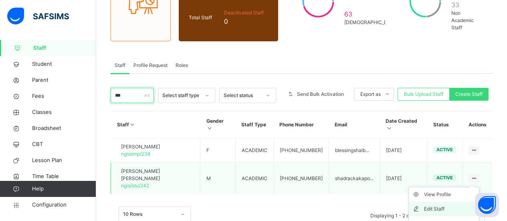
type input "***"
click at [478, 202] on li "Edit Staff" at bounding box center [444, 209] width 70 height 14
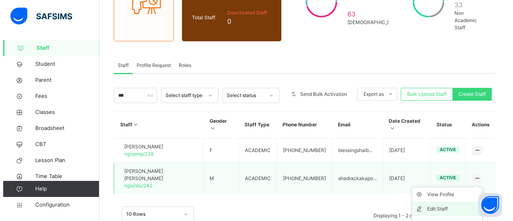
scroll to position [143, 0]
select select "**"
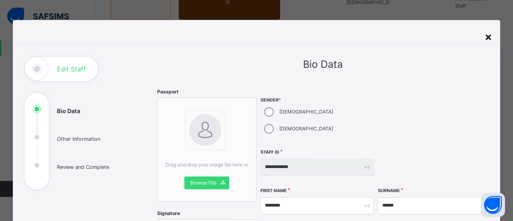
click at [487, 37] on div "×" at bounding box center [489, 36] width 8 height 17
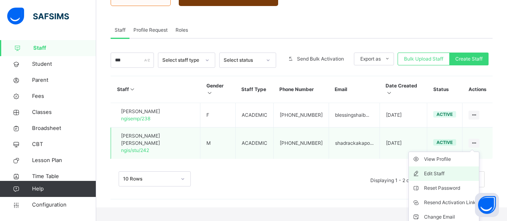
click at [479, 166] on li "Edit Staff" at bounding box center [444, 173] width 70 height 14
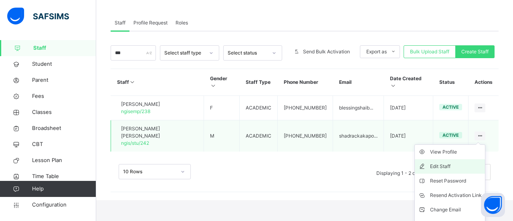
select select "**"
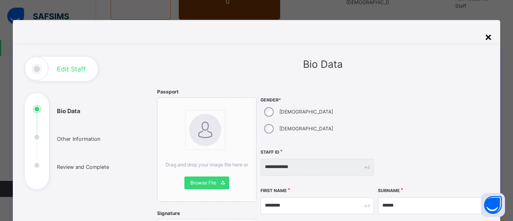
click at [488, 36] on div "×" at bounding box center [489, 36] width 8 height 17
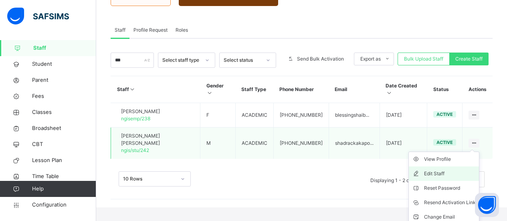
click at [479, 166] on li "Edit Staff" at bounding box center [444, 173] width 70 height 14
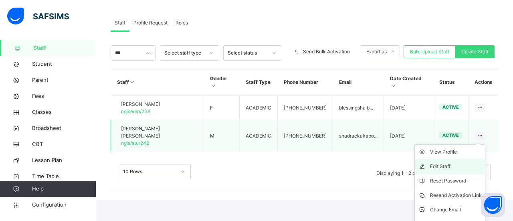
select select "**"
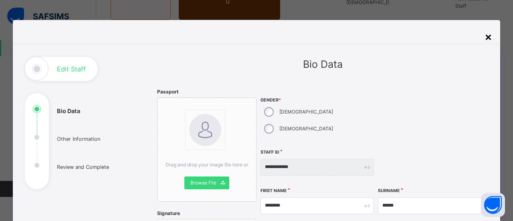
click at [489, 37] on div "×" at bounding box center [489, 36] width 8 height 17
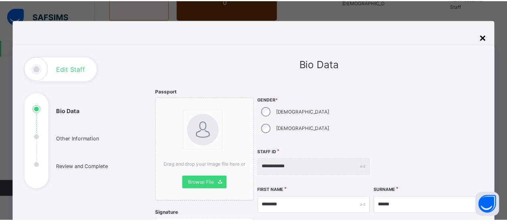
scroll to position [108, 0]
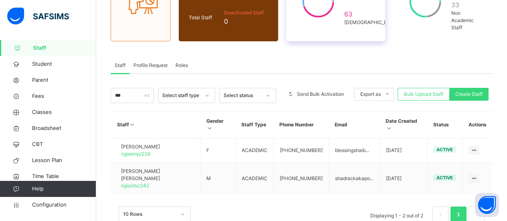
click at [369, 28] on div "76 Male 63 Female" at bounding box center [335, 1] width 99 height 79
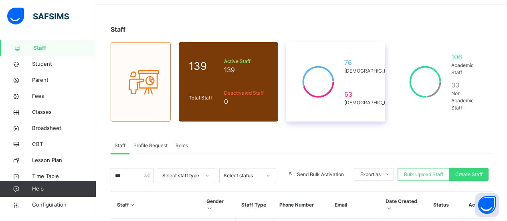
scroll to position [0, 0]
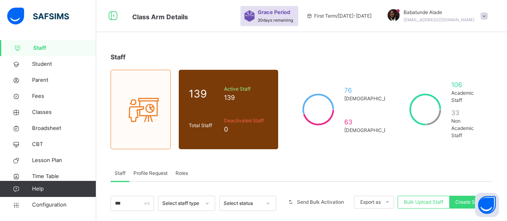
click at [487, 20] on div "Babatunde Alade tundealade12@gmail.com" at bounding box center [436, 16] width 112 height 14
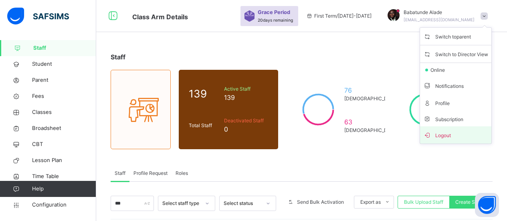
click at [452, 132] on span "Logout" at bounding box center [456, 135] width 65 height 11
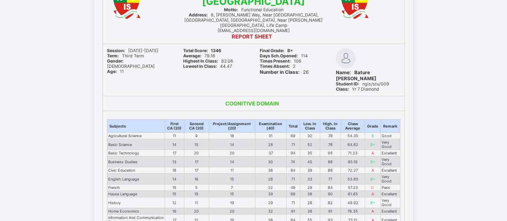
scroll to position [66, 0]
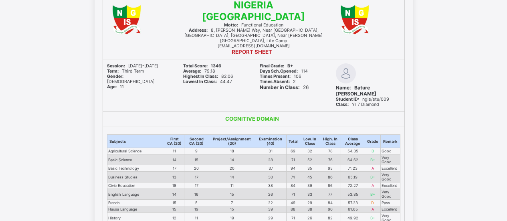
click at [264, 69] on b "Days Sch.Opened:" at bounding box center [279, 71] width 38 height 5
click at [251, 89] on div "Total Score: 1346 Average: 79.18 Highest In Class: 82.06 Lowest In Class: 44.47" at bounding box center [215, 85] width 73 height 52
